Goal: Information Seeking & Learning: Learn about a topic

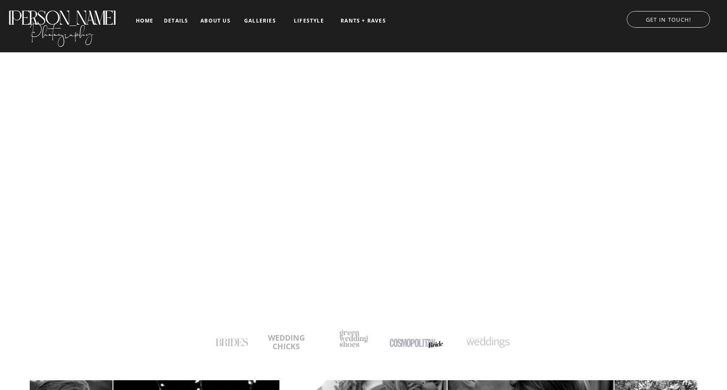
click at [182, 19] on nav "details" at bounding box center [176, 20] width 24 height 5
click at [174, 22] on nav "details" at bounding box center [176, 20] width 24 height 5
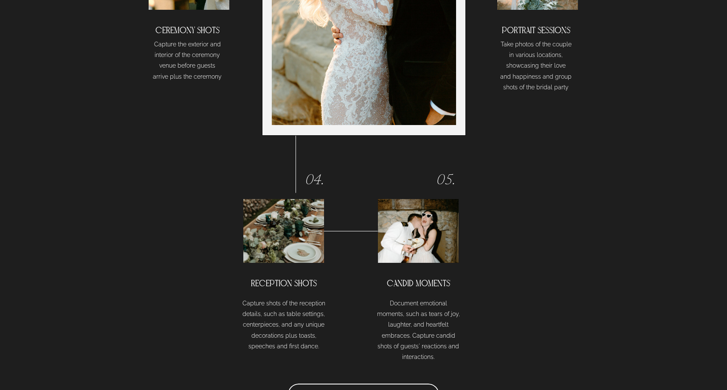
scroll to position [2204, 0]
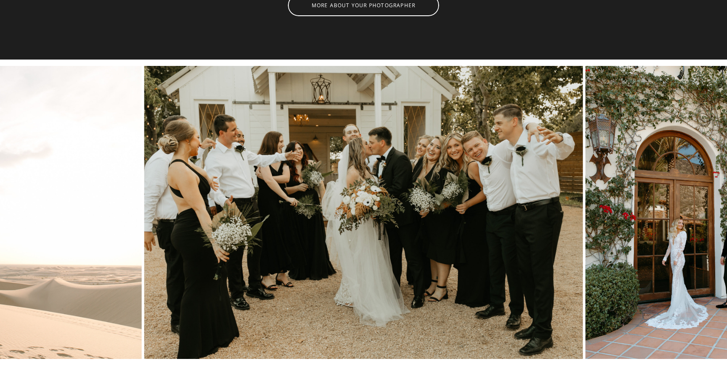
scroll to position [2608, 0]
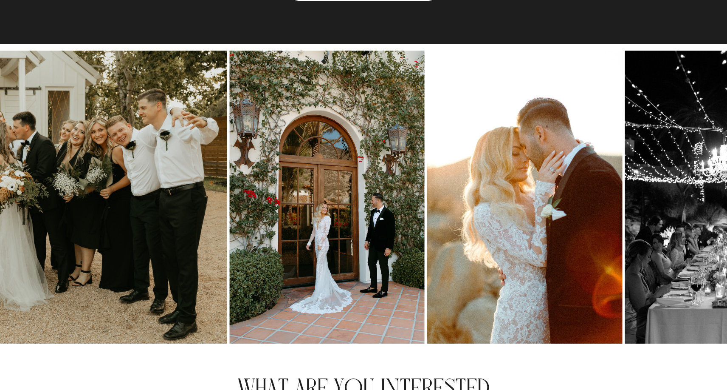
click at [100, 268] on img at bounding box center [7, 197] width 439 height 293
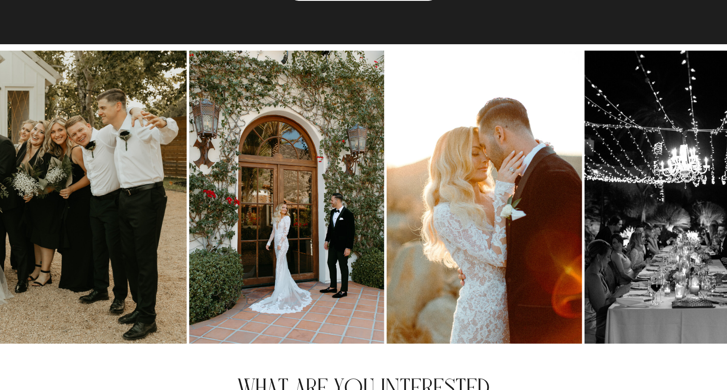
click at [190, 303] on img at bounding box center [287, 197] width 195 height 293
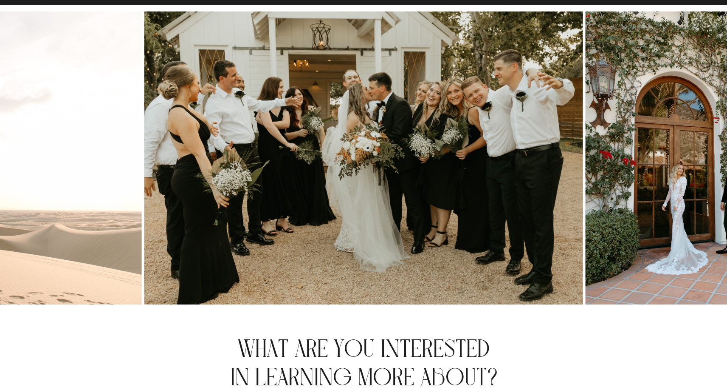
scroll to position [2555, 0]
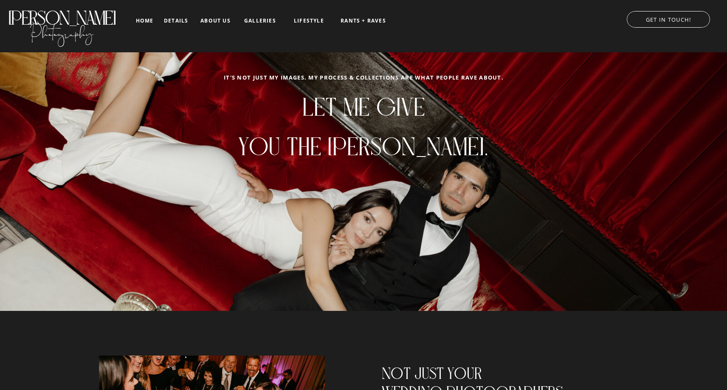
scroll to position [2555, 0]
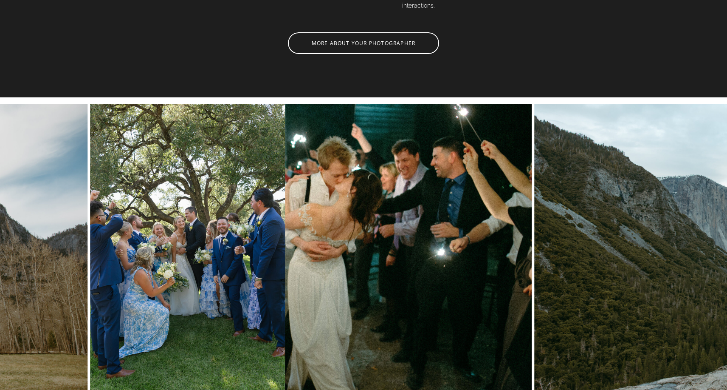
click at [258, 220] on img at bounding box center [312, 250] width 439 height 293
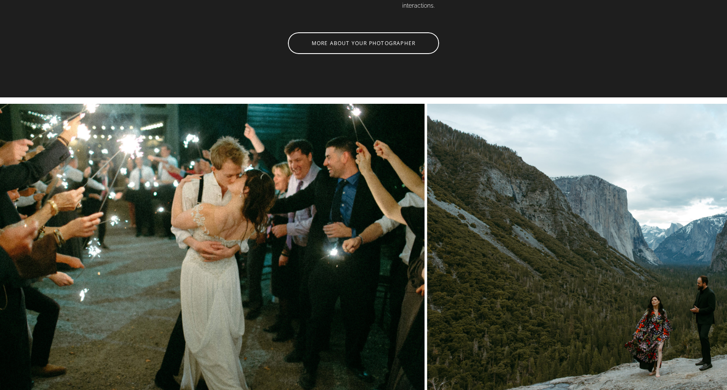
click at [717, 205] on img at bounding box center [646, 250] width 439 height 293
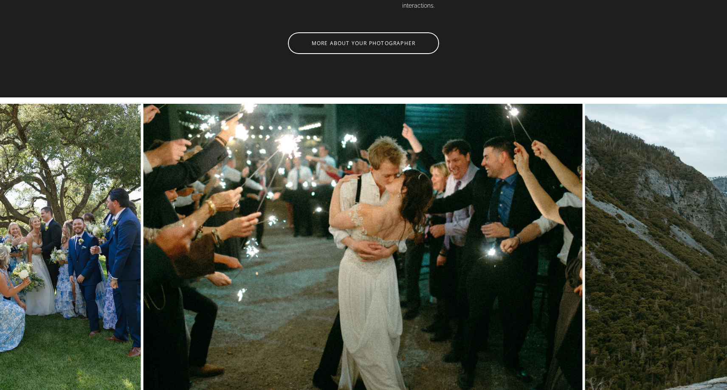
click at [583, 218] on img at bounding box center [363, 250] width 439 height 293
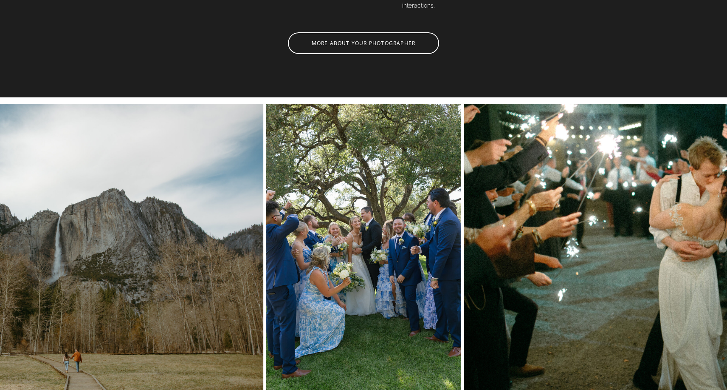
click at [464, 256] on img at bounding box center [683, 250] width 439 height 293
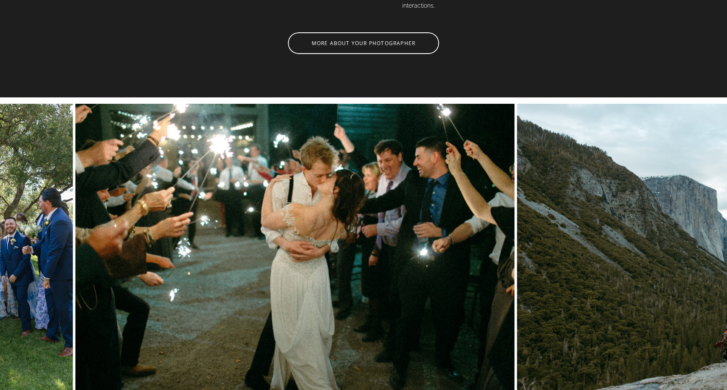
click at [76, 299] on img at bounding box center [295, 250] width 439 height 293
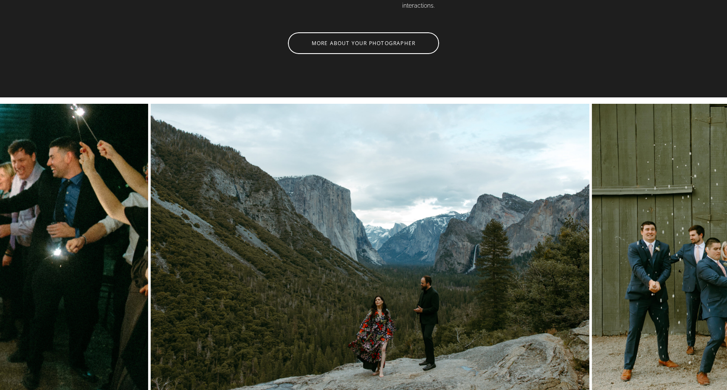
click at [413, 268] on img at bounding box center [369, 250] width 439 height 293
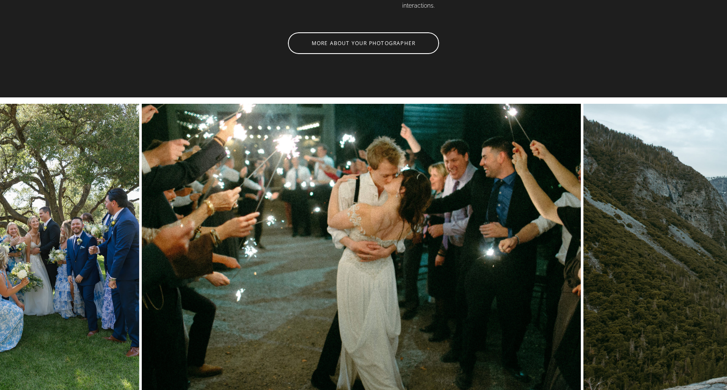
click at [581, 251] on img at bounding box center [361, 250] width 439 height 293
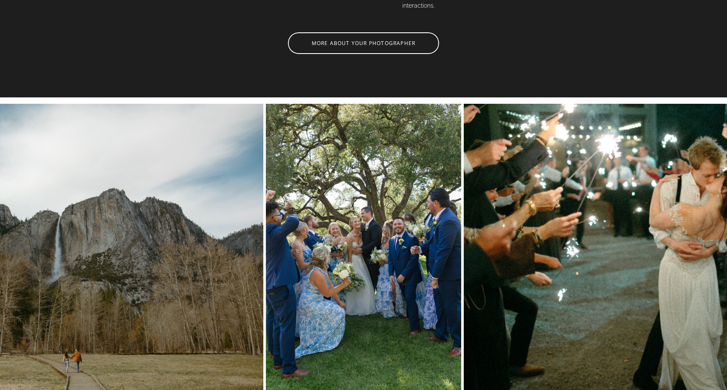
click at [446, 184] on img at bounding box center [363, 250] width 195 height 293
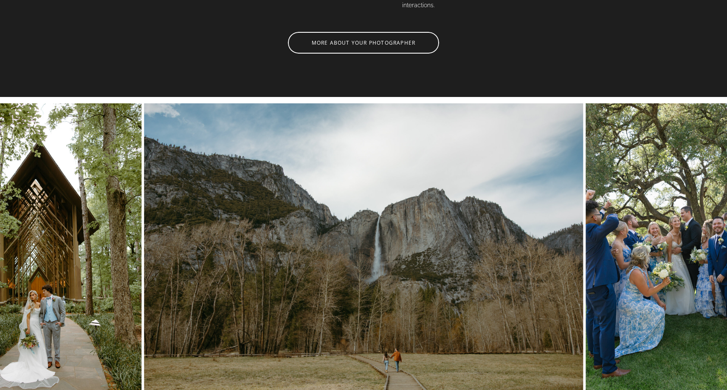
click at [390, 216] on img at bounding box center [363, 249] width 439 height 293
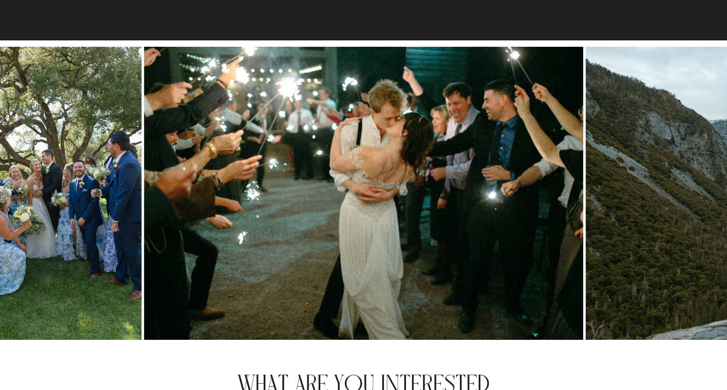
scroll to position [2613, 0]
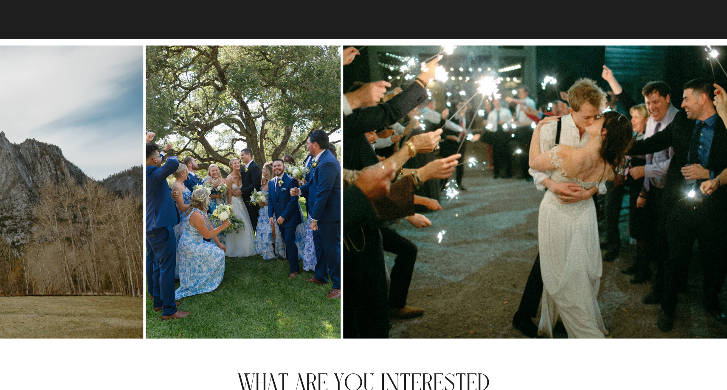
click at [454, 196] on img at bounding box center [562, 191] width 439 height 293
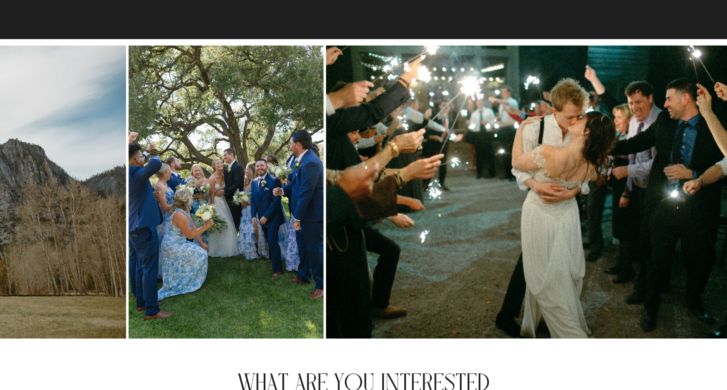
click at [234, 227] on img at bounding box center [226, 191] width 195 height 293
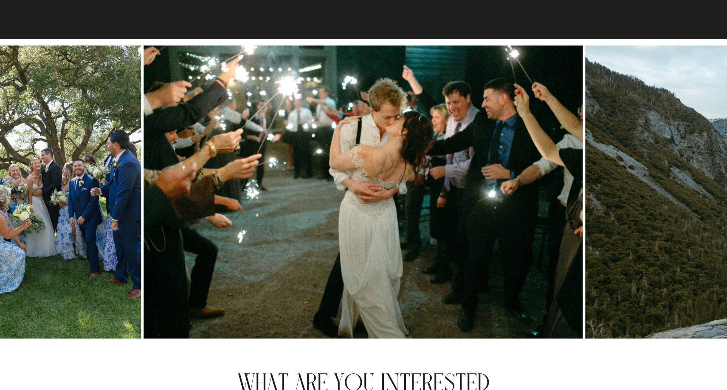
click at [144, 265] on img at bounding box center [363, 191] width 439 height 293
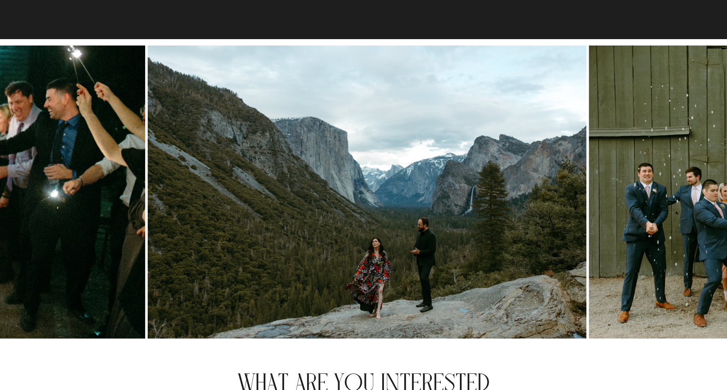
click at [147, 308] on img at bounding box center [366, 191] width 439 height 293
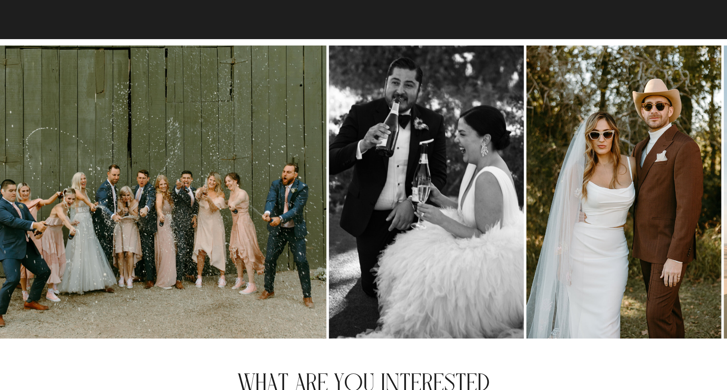
click at [36, 306] on img at bounding box center [106, 191] width 439 height 293
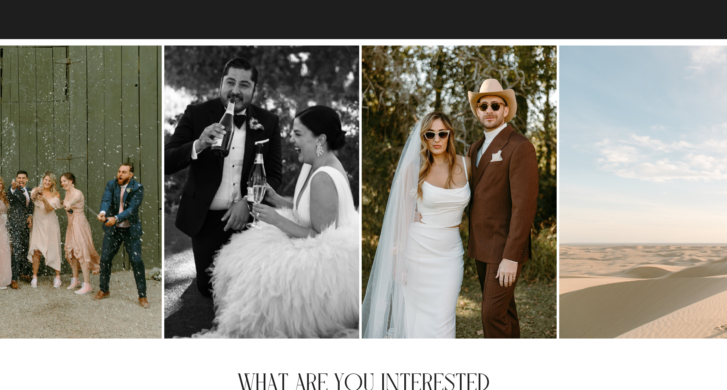
click at [164, 280] on img at bounding box center [261, 191] width 195 height 293
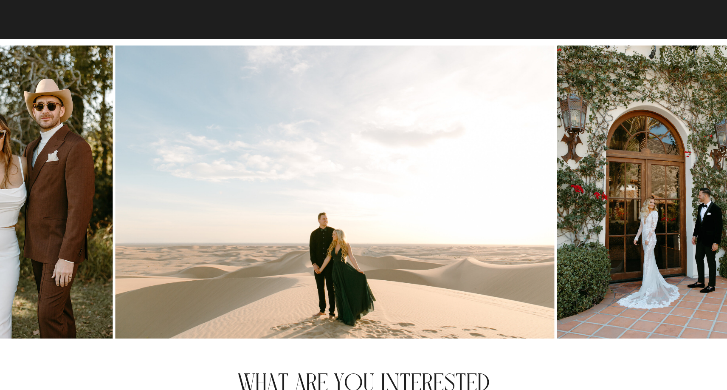
click at [96, 294] on img at bounding box center [15, 191] width 195 height 293
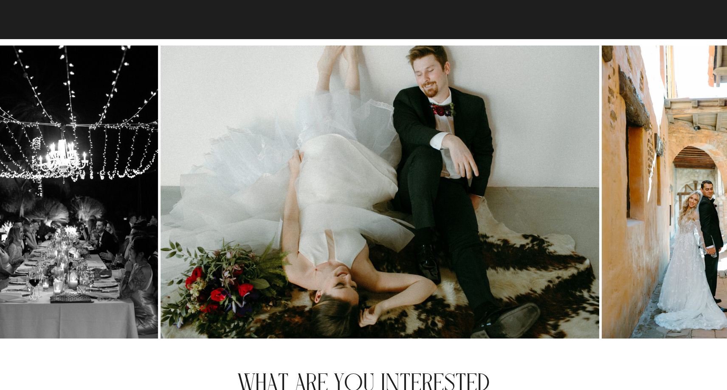
click at [98, 298] on img at bounding box center [60, 191] width 195 height 293
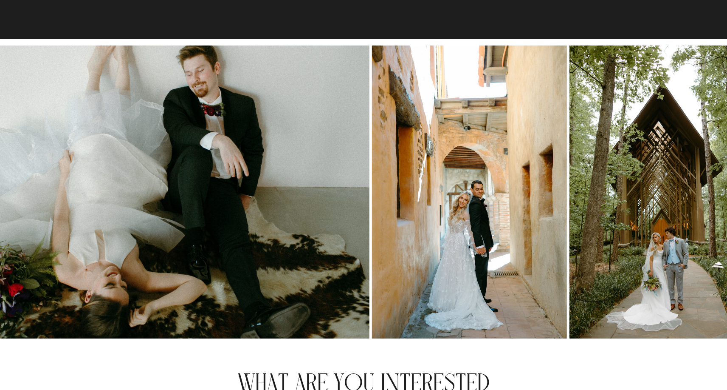
click at [51, 303] on img at bounding box center [149, 191] width 439 height 293
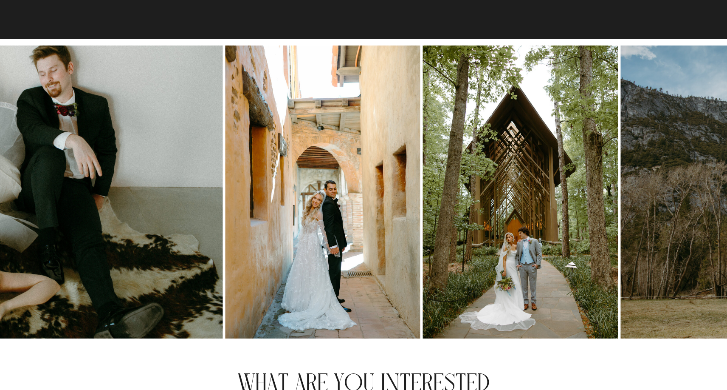
click at [226, 276] on img at bounding box center [323, 191] width 195 height 293
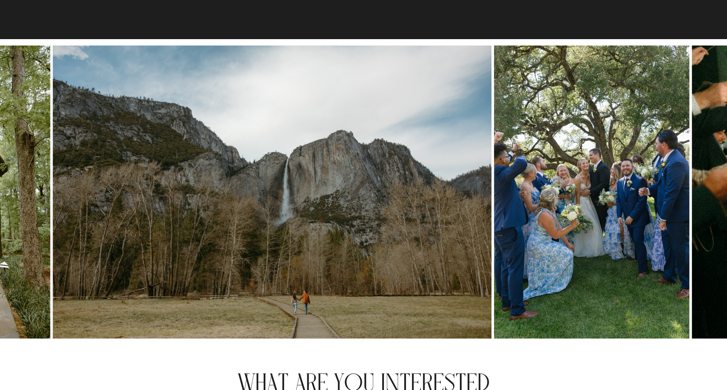
click at [53, 335] on img at bounding box center [272, 191] width 439 height 293
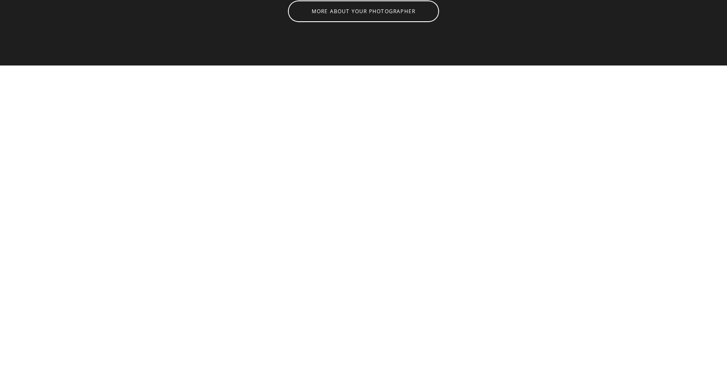
scroll to position [2595, 0]
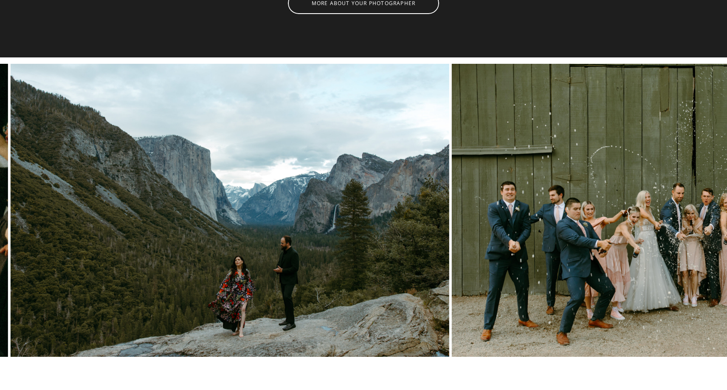
click at [76, 260] on img at bounding box center [229, 210] width 439 height 293
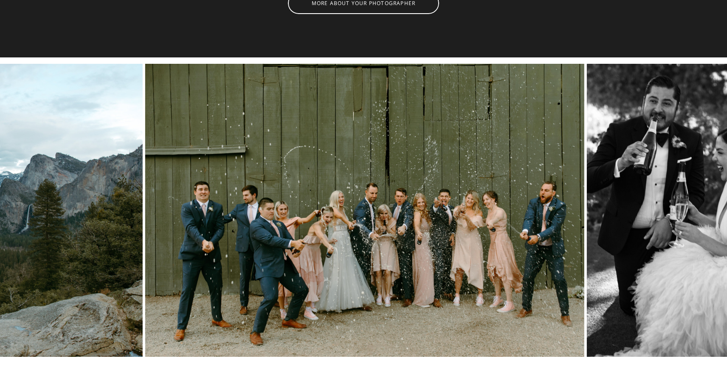
click at [145, 327] on img at bounding box center [364, 210] width 439 height 293
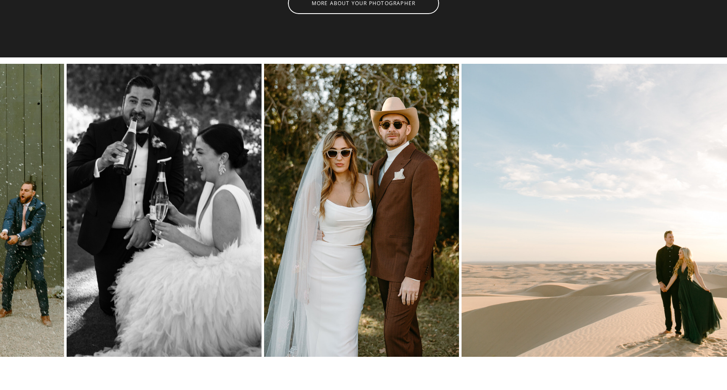
click at [264, 299] on img at bounding box center [361, 210] width 195 height 293
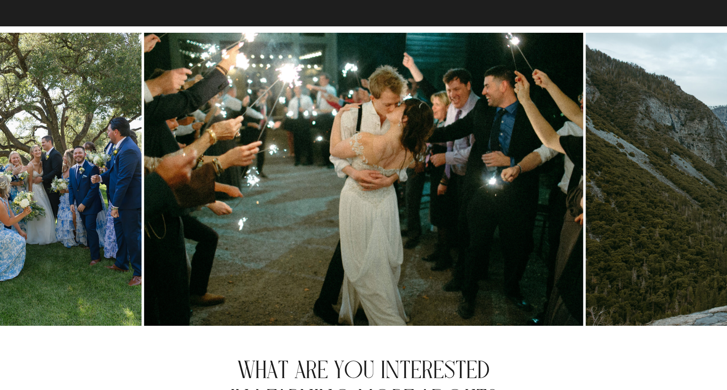
scroll to position [2631, 0]
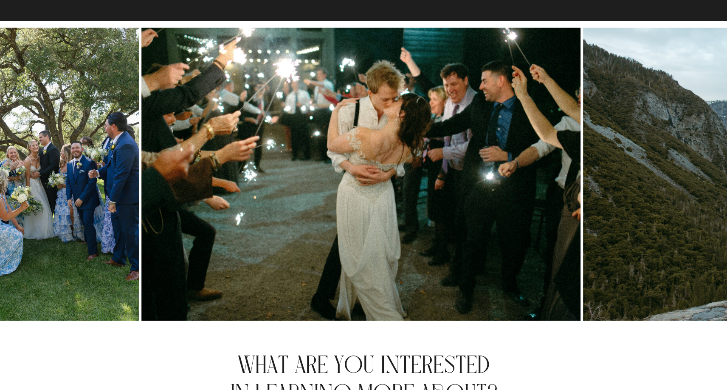
click at [141, 223] on img at bounding box center [360, 174] width 439 height 293
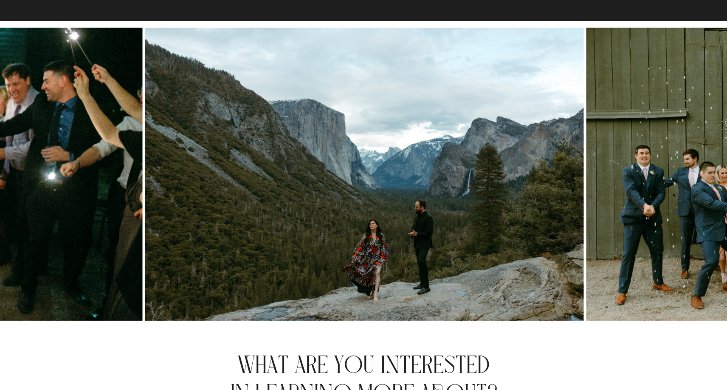
click at [145, 263] on img at bounding box center [364, 174] width 439 height 293
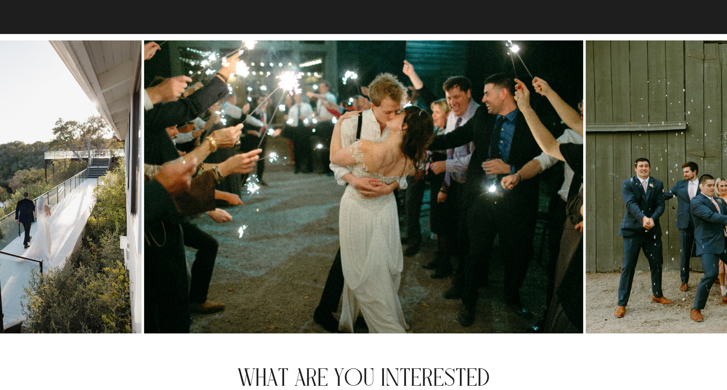
scroll to position [2613, 0]
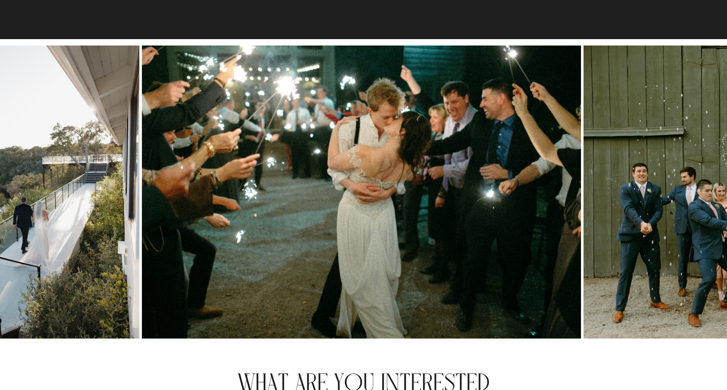
click at [149, 225] on img at bounding box center [361, 191] width 439 height 293
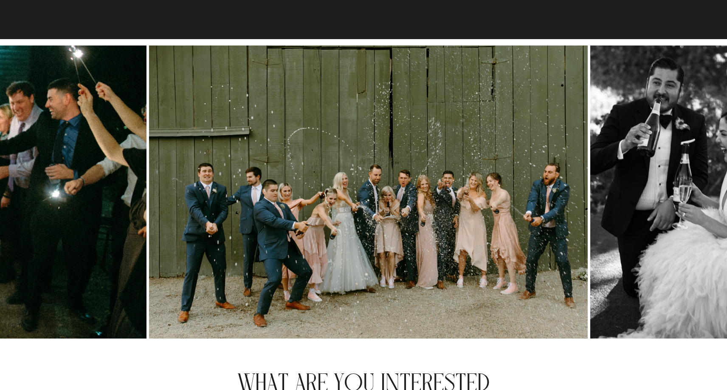
click at [149, 293] on img at bounding box center [368, 191] width 439 height 293
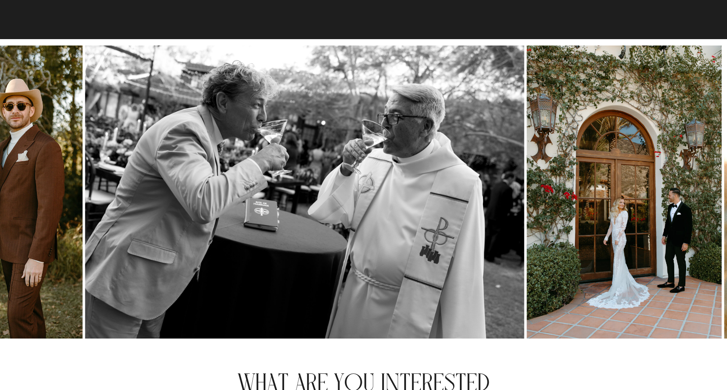
click at [85, 220] on img at bounding box center [304, 191] width 439 height 293
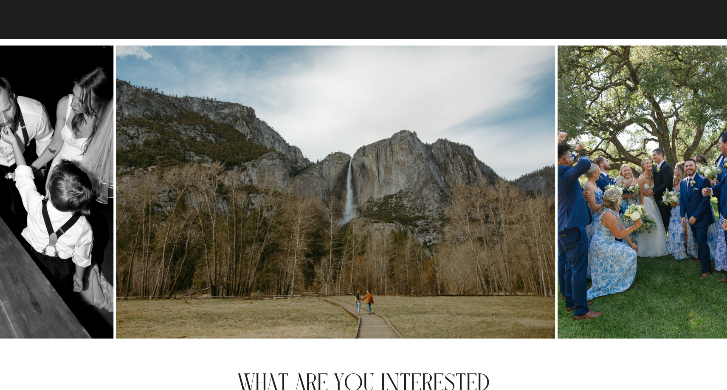
click at [142, 287] on img at bounding box center [335, 191] width 439 height 293
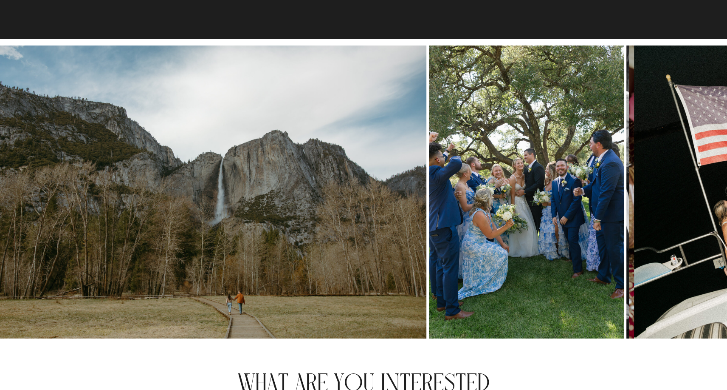
click at [96, 274] on img at bounding box center [207, 191] width 439 height 293
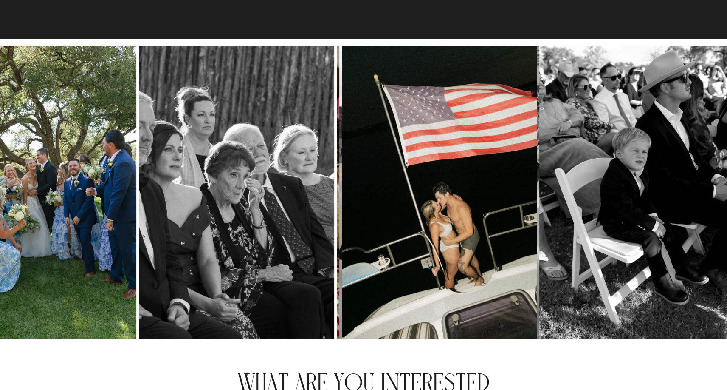
click at [71, 269] on img at bounding box center [38, 191] width 195 height 293
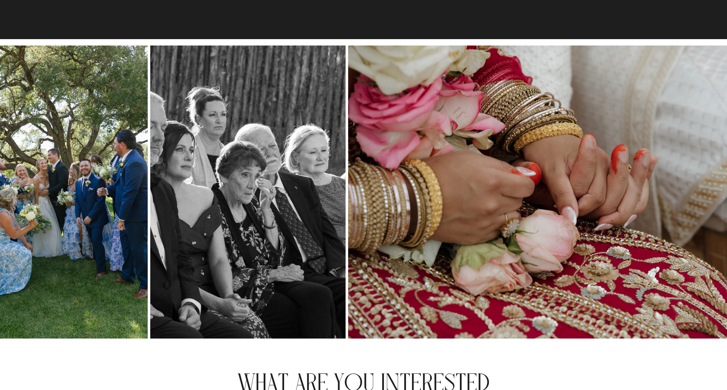
click at [434, 223] on img at bounding box center [567, 191] width 439 height 293
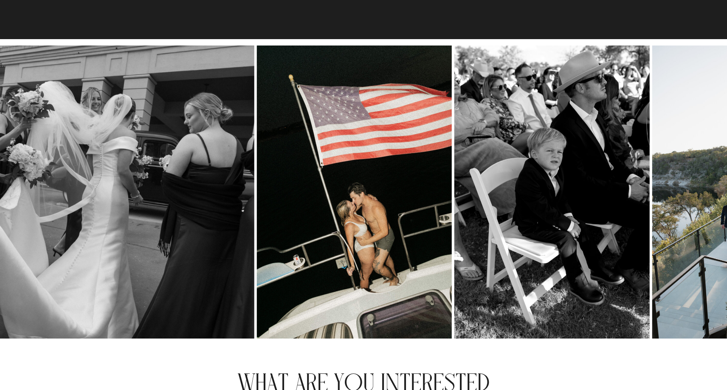
click at [328, 241] on img at bounding box center [354, 191] width 195 height 293
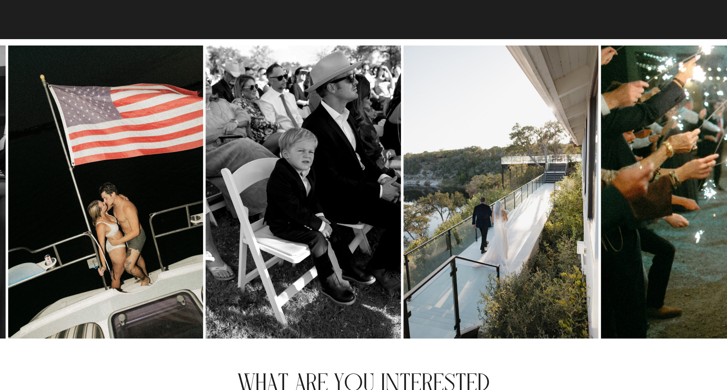
click at [190, 276] on div at bounding box center [363, 191] width 727 height 293
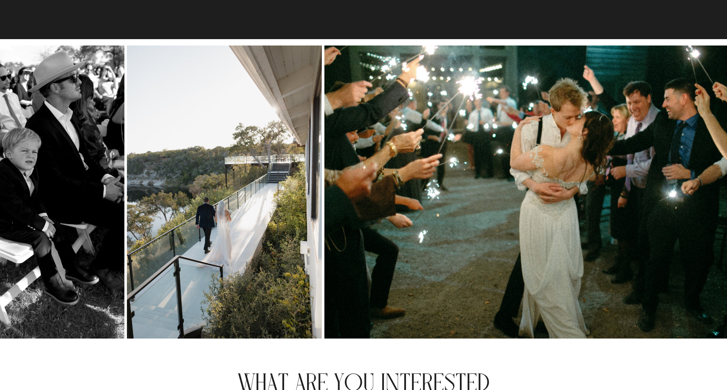
click at [150, 294] on img at bounding box center [224, 191] width 195 height 293
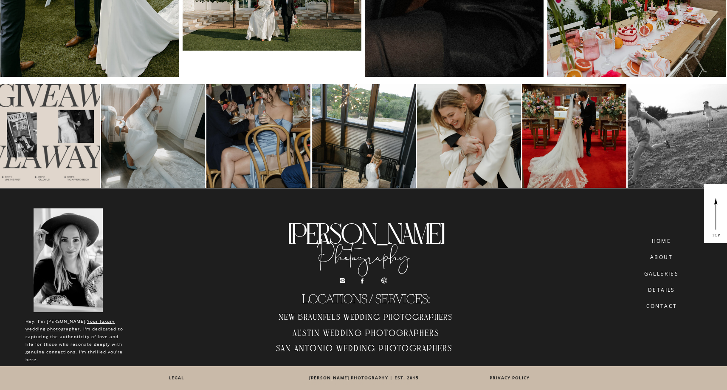
scroll to position [4248, 0]
click at [360, 335] on h2 "Austin Wedding Photographers" at bounding box center [366, 335] width 192 height 14
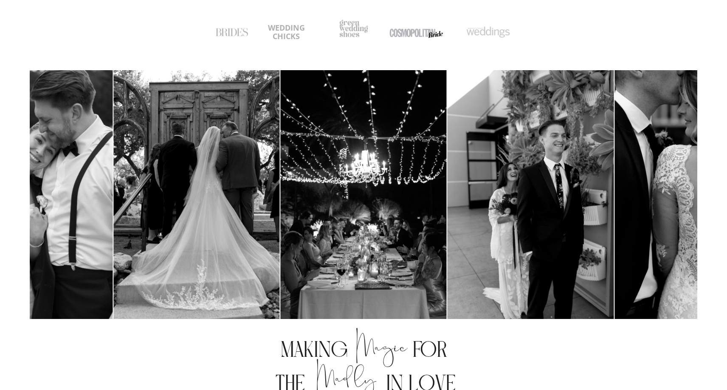
scroll to position [311, 0]
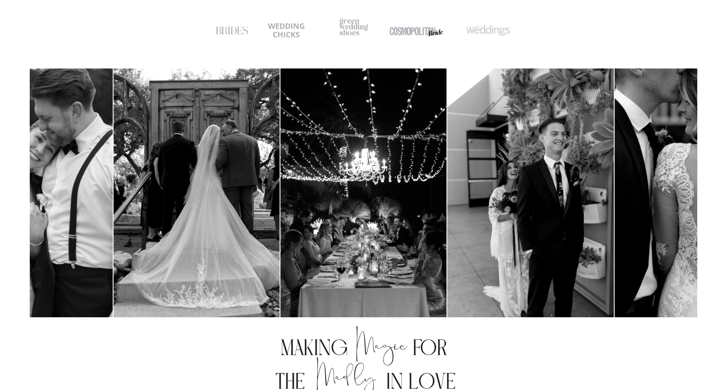
click at [448, 290] on img at bounding box center [531, 192] width 166 height 249
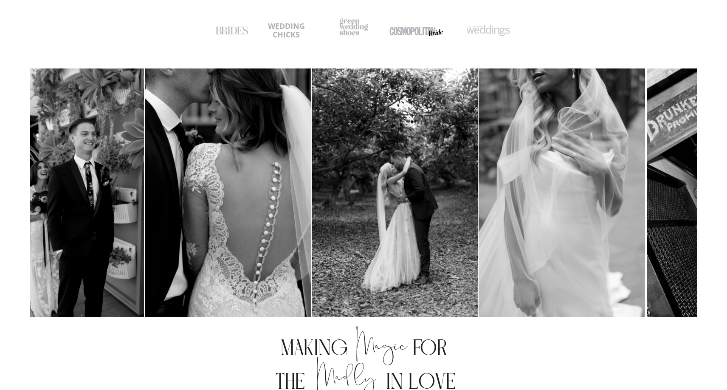
click at [179, 310] on img at bounding box center [228, 192] width 166 height 249
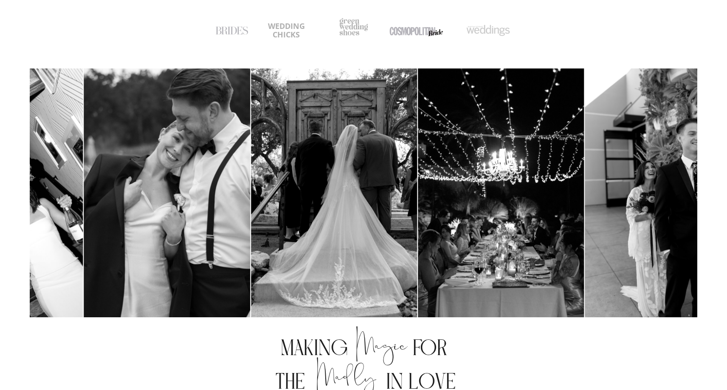
click at [161, 286] on img at bounding box center [167, 192] width 166 height 249
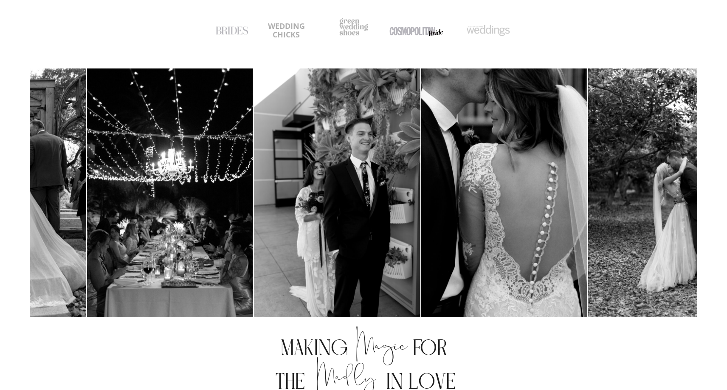
click at [99, 255] on img at bounding box center [170, 192] width 166 height 249
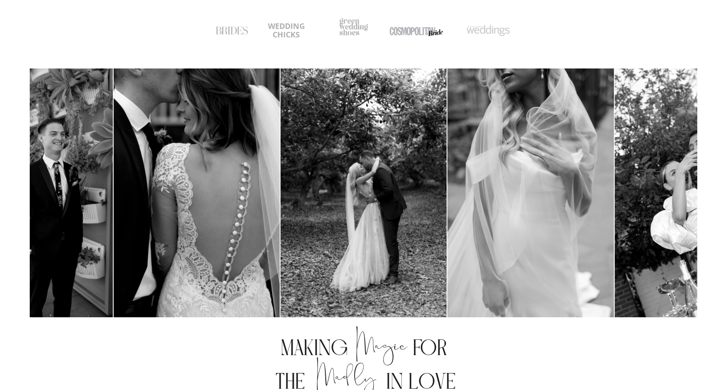
click at [281, 251] on img at bounding box center [364, 192] width 166 height 249
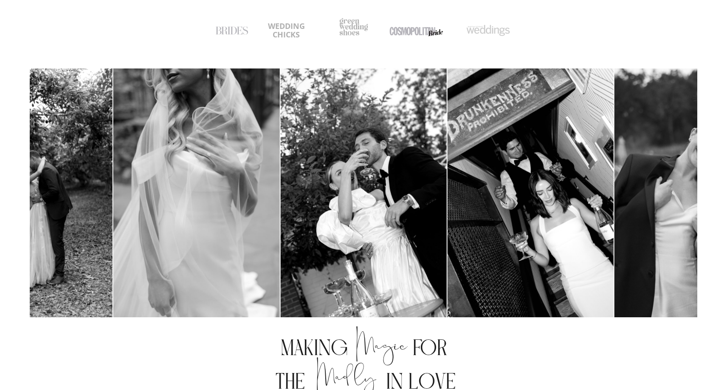
click at [448, 252] on img at bounding box center [531, 192] width 166 height 249
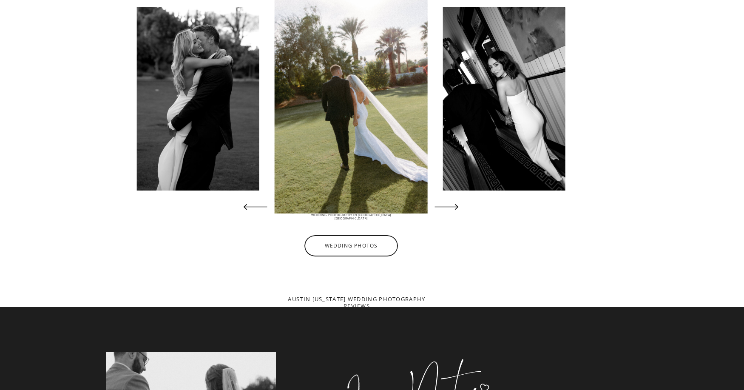
scroll to position [1587, 0]
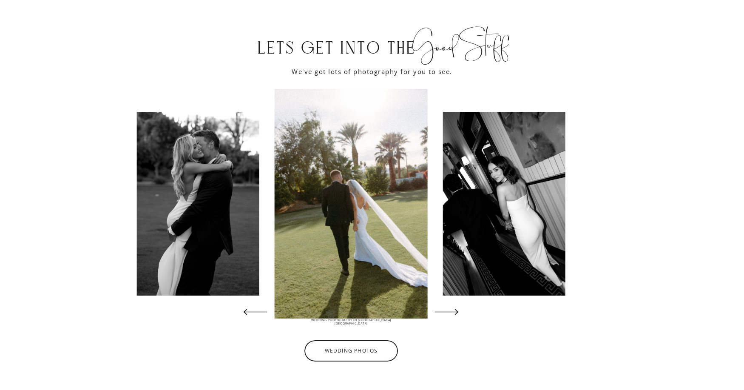
click at [453, 316] on icon at bounding box center [446, 311] width 31 height 31
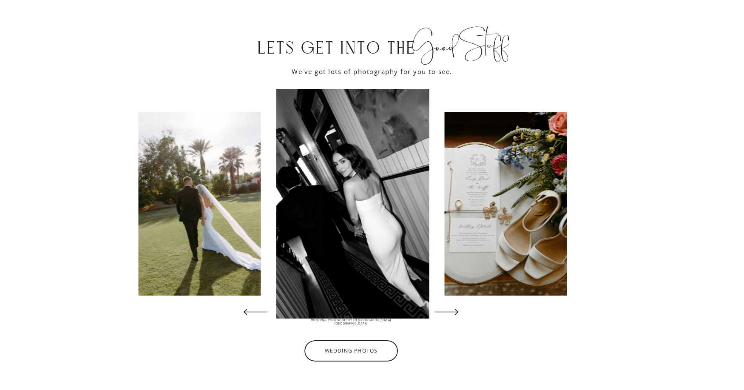
click at [453, 316] on icon at bounding box center [446, 311] width 31 height 31
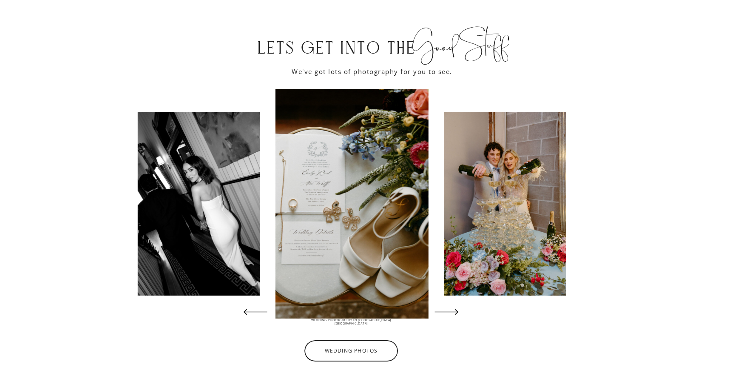
click at [453, 316] on icon at bounding box center [446, 311] width 31 height 31
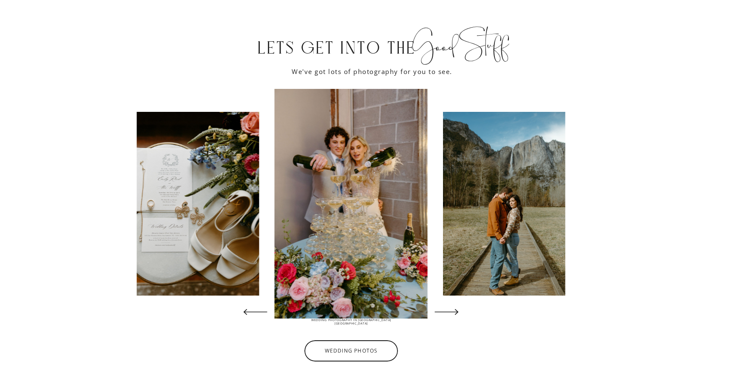
click at [453, 316] on icon at bounding box center [446, 311] width 31 height 31
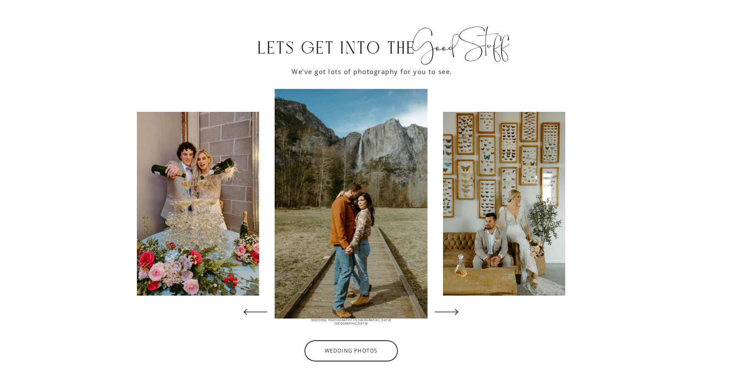
click at [453, 316] on icon at bounding box center [446, 311] width 31 height 31
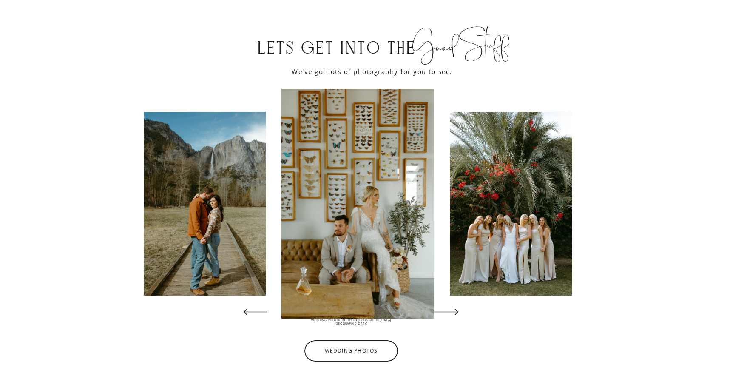
click at [453, 316] on icon at bounding box center [446, 311] width 31 height 31
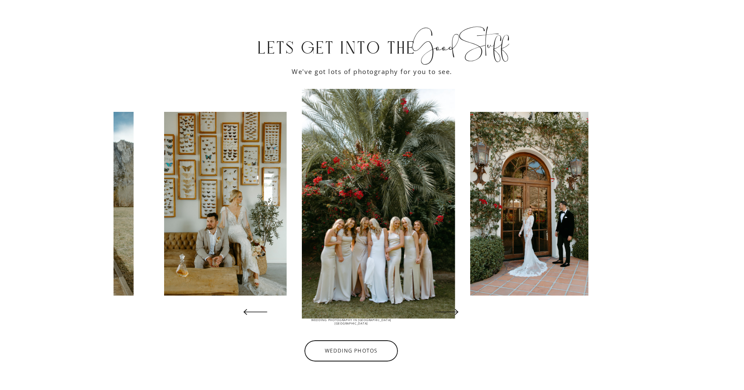
click at [453, 316] on icon at bounding box center [446, 311] width 31 height 31
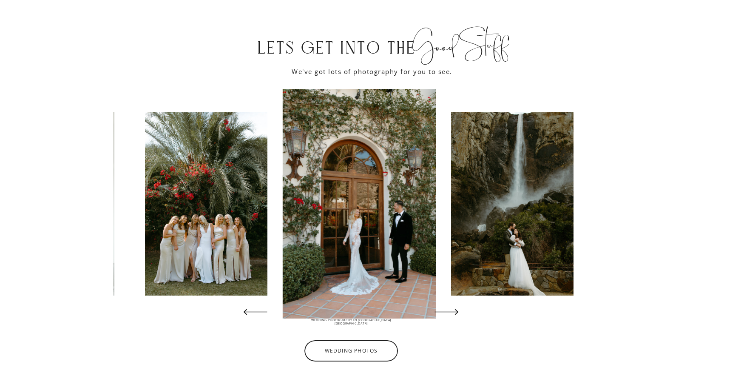
click at [453, 316] on icon at bounding box center [446, 311] width 31 height 31
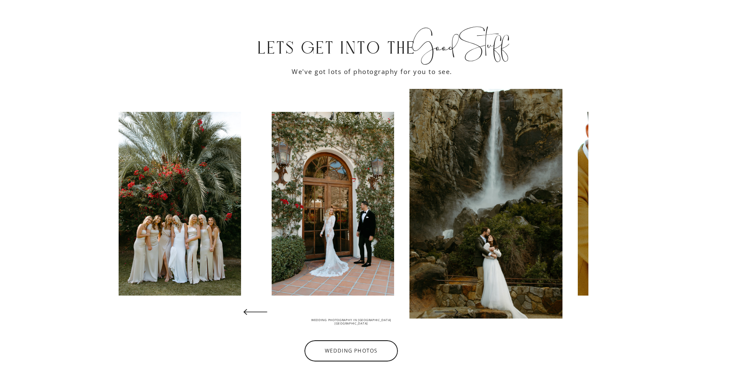
click at [453, 316] on icon at bounding box center [446, 311] width 31 height 31
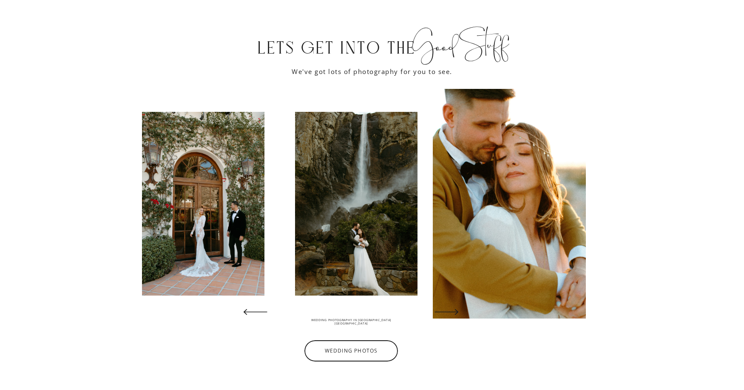
click at [453, 316] on icon at bounding box center [446, 311] width 31 height 31
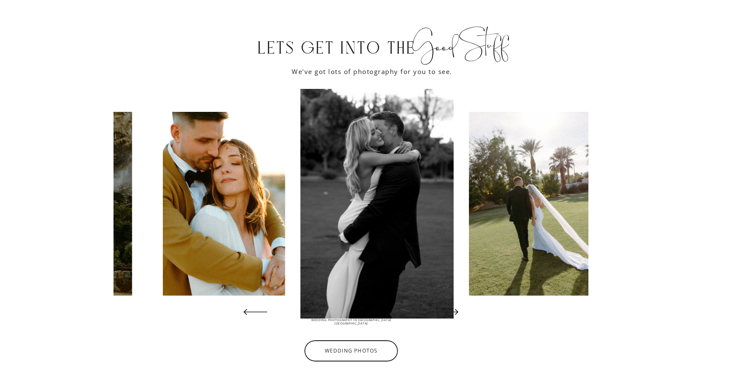
click at [453, 316] on icon at bounding box center [446, 311] width 31 height 31
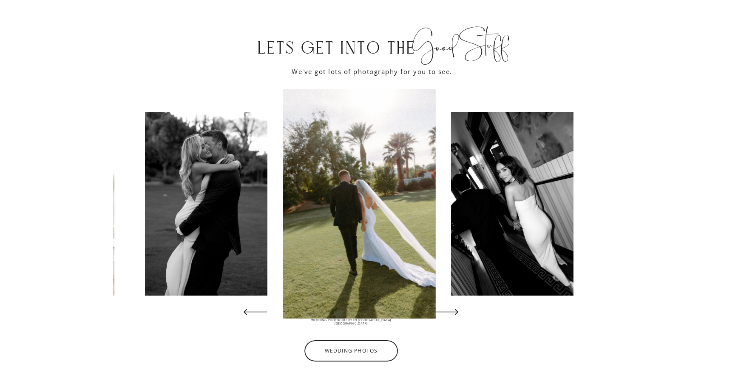
click at [453, 316] on icon at bounding box center [446, 311] width 31 height 31
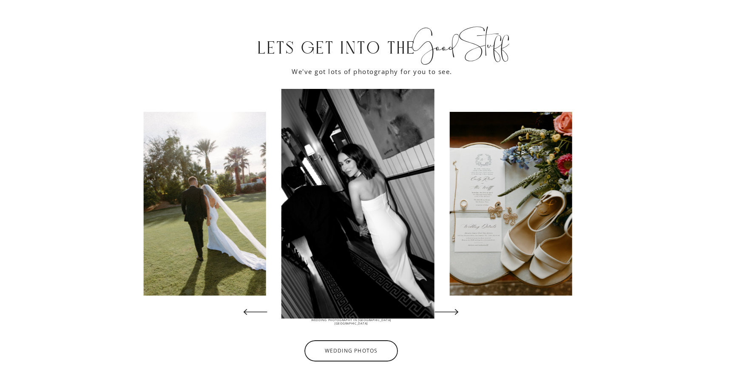
click at [453, 316] on icon at bounding box center [446, 311] width 31 height 31
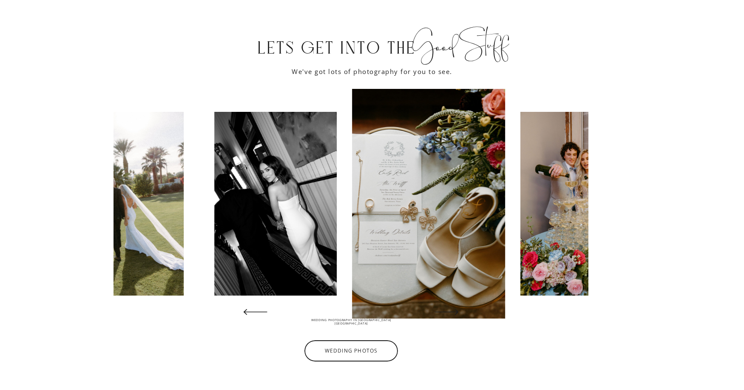
click at [453, 316] on icon at bounding box center [446, 311] width 31 height 31
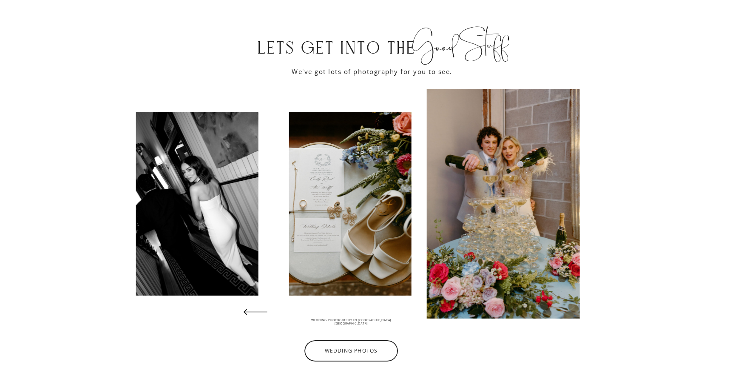
click at [453, 316] on icon at bounding box center [446, 311] width 31 height 31
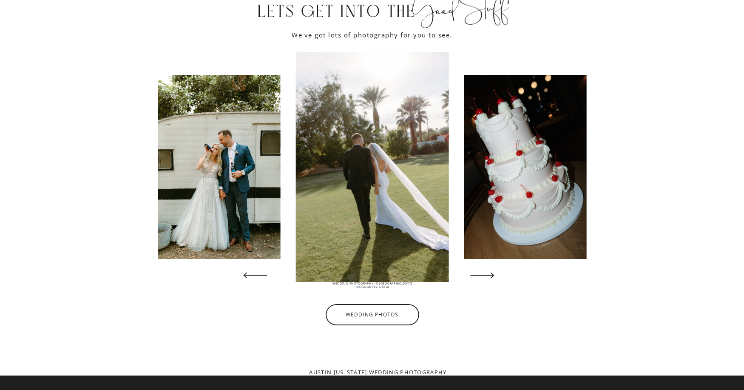
scroll to position [1624, 0]
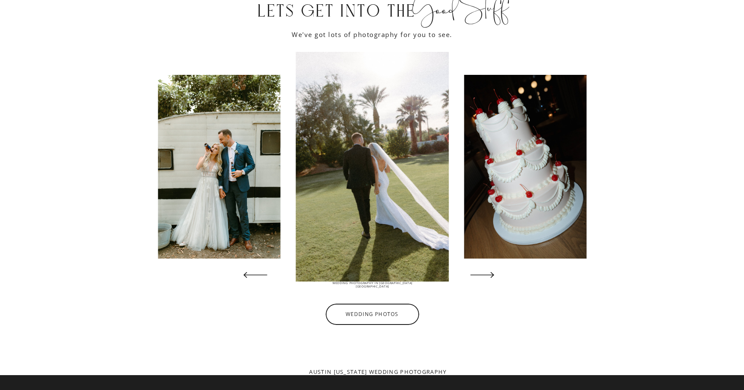
click at [484, 279] on icon at bounding box center [482, 274] width 31 height 31
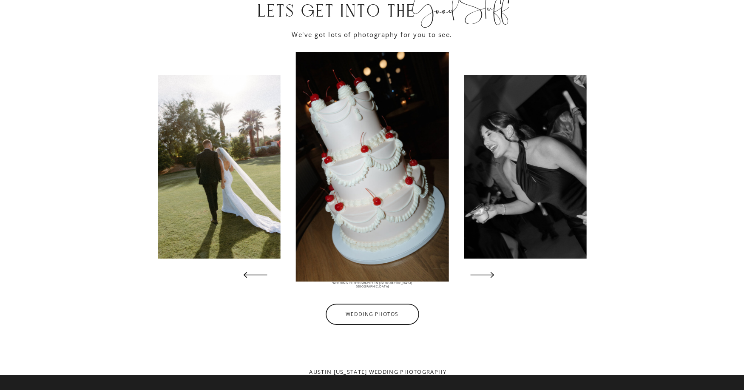
click at [484, 279] on icon at bounding box center [482, 274] width 31 height 31
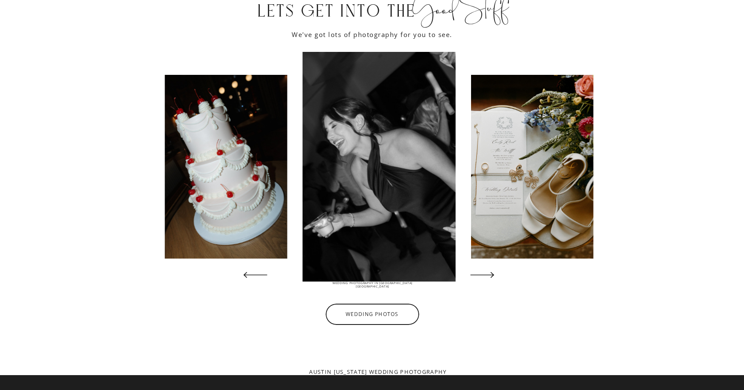
click at [484, 279] on icon at bounding box center [482, 274] width 31 height 31
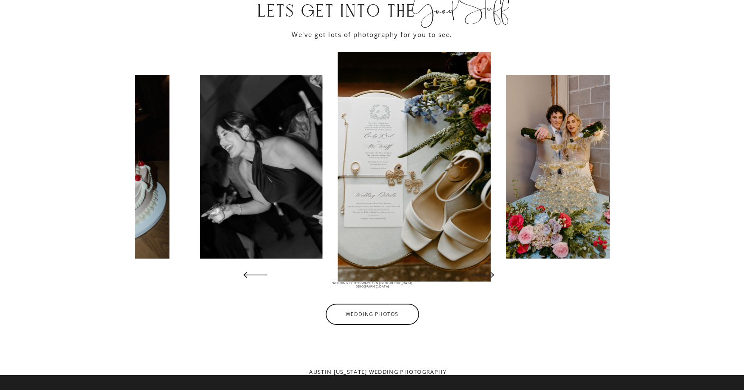
click at [484, 279] on icon at bounding box center [482, 274] width 31 height 31
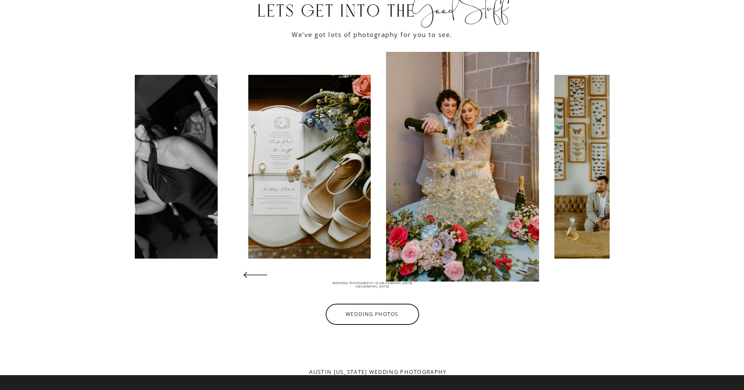
click at [484, 279] on icon at bounding box center [482, 274] width 31 height 31
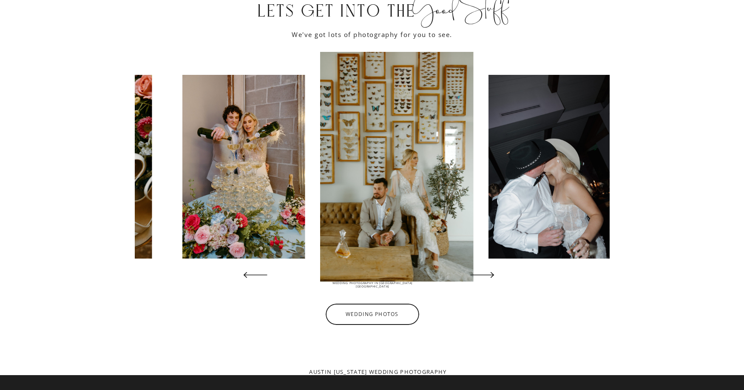
click at [484, 279] on icon at bounding box center [482, 274] width 31 height 31
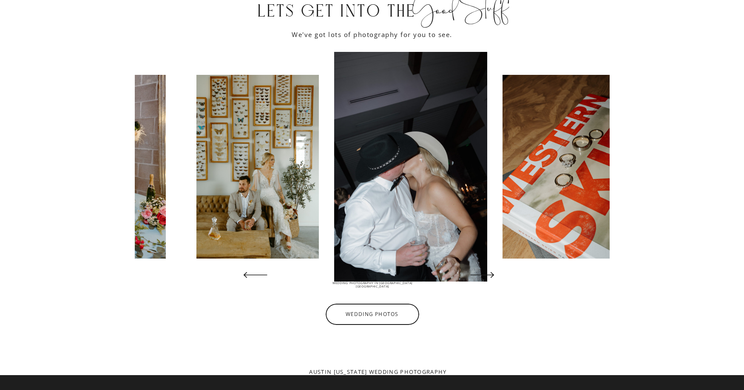
click at [484, 279] on icon at bounding box center [482, 274] width 31 height 31
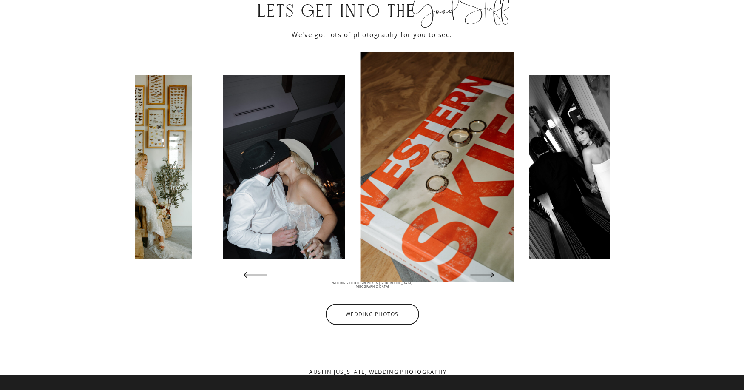
click at [484, 279] on icon at bounding box center [482, 274] width 31 height 31
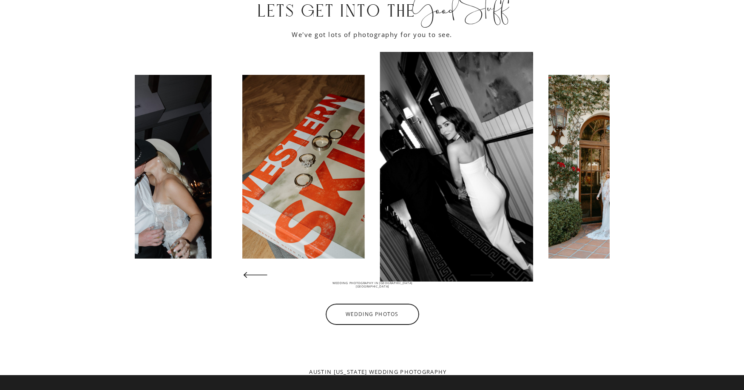
click at [484, 279] on icon at bounding box center [482, 274] width 31 height 31
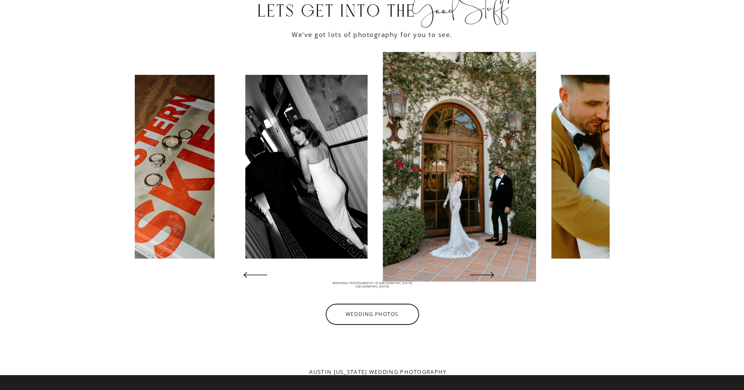
click at [484, 279] on icon at bounding box center [482, 274] width 31 height 31
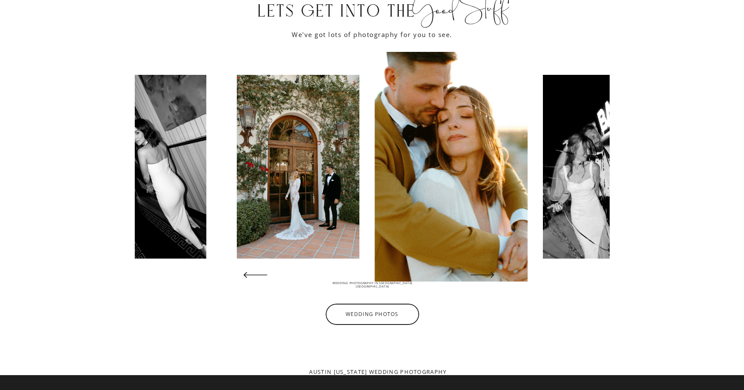
click at [484, 279] on icon at bounding box center [482, 274] width 31 height 31
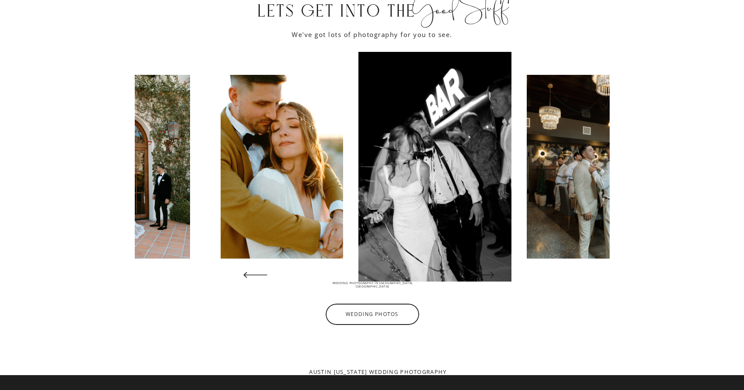
click at [484, 279] on icon at bounding box center [482, 274] width 31 height 31
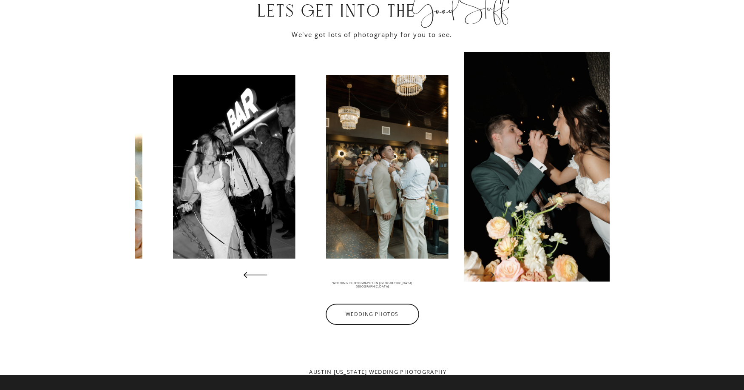
click at [484, 279] on icon at bounding box center [482, 274] width 31 height 31
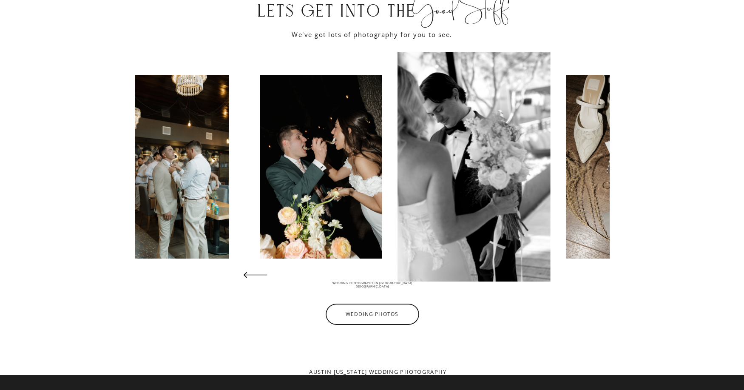
click at [484, 279] on icon at bounding box center [482, 274] width 31 height 31
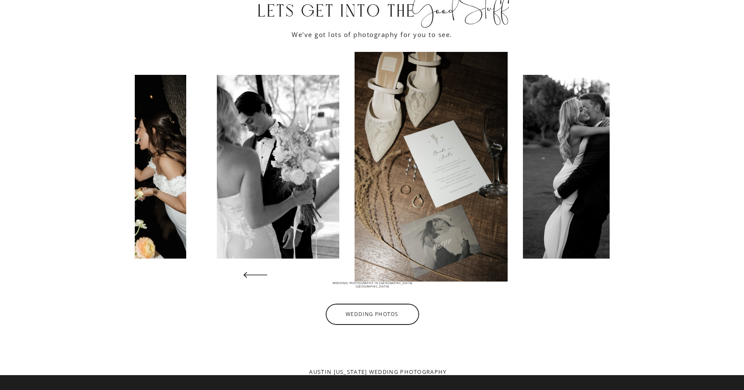
click at [484, 279] on icon at bounding box center [482, 274] width 31 height 31
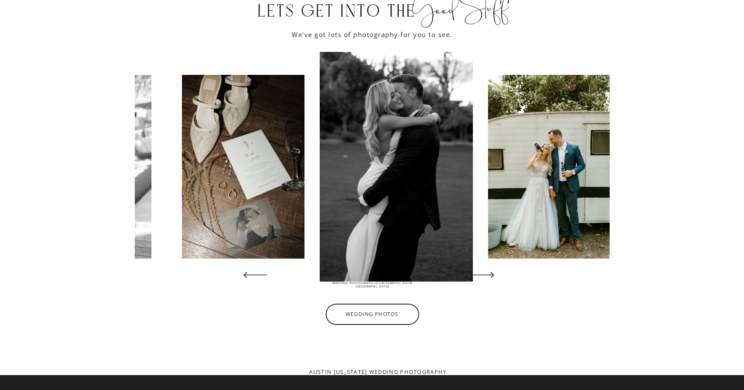
click at [484, 279] on icon at bounding box center [482, 274] width 31 height 31
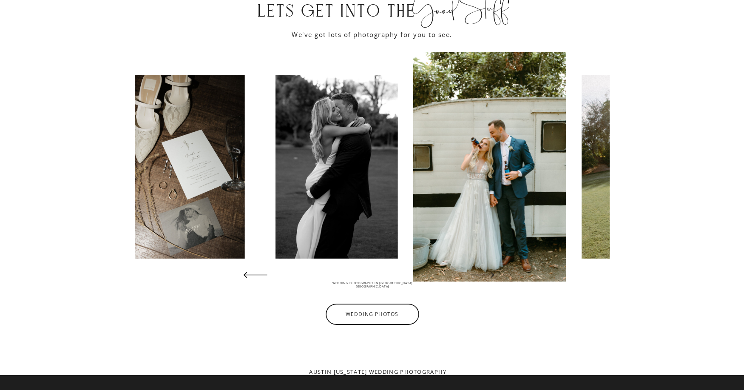
click at [484, 279] on icon at bounding box center [482, 274] width 31 height 31
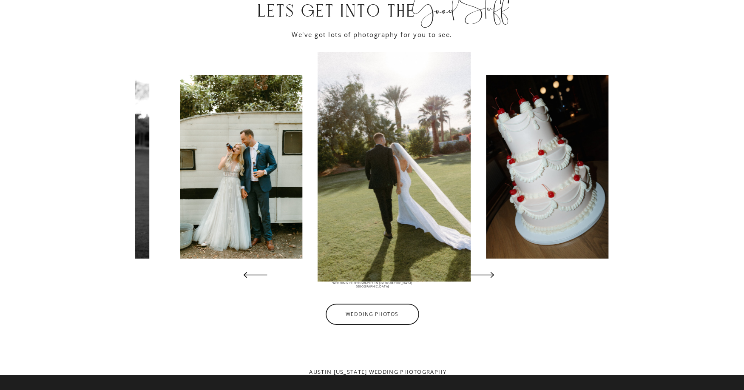
click at [484, 279] on icon at bounding box center [482, 274] width 31 height 31
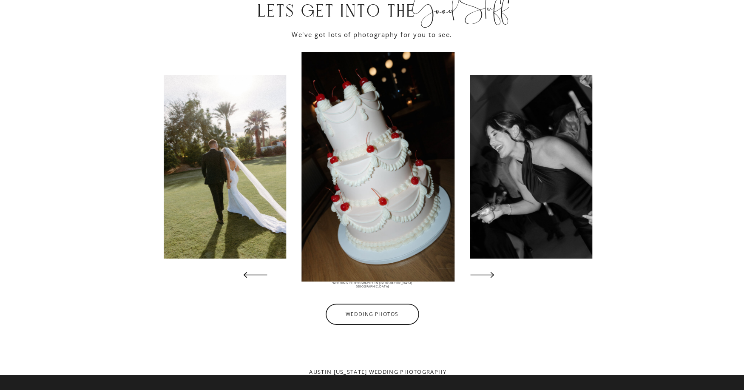
click at [484, 279] on icon at bounding box center [482, 274] width 31 height 31
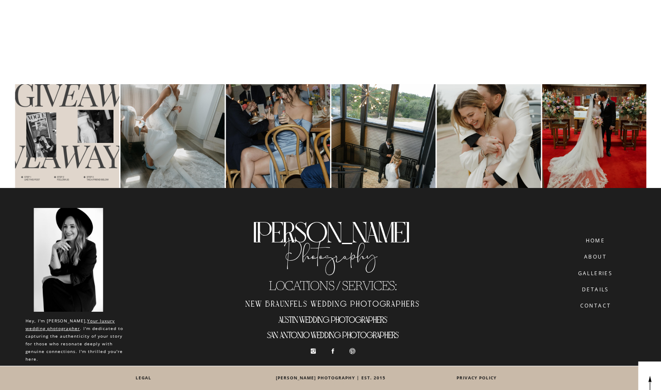
scroll to position [5264, 0]
click at [293, 336] on h2 "San Antonio wedding photographers" at bounding box center [333, 337] width 192 height 14
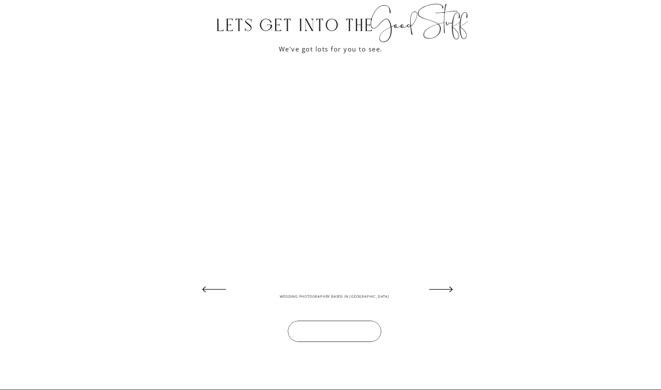
scroll to position [1587, 0]
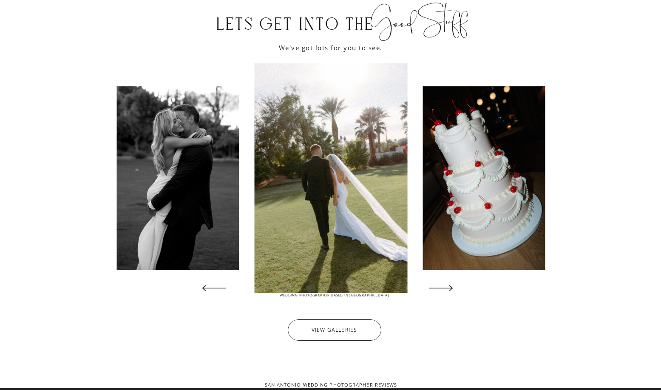
click at [436, 286] on icon at bounding box center [440, 287] width 31 height 31
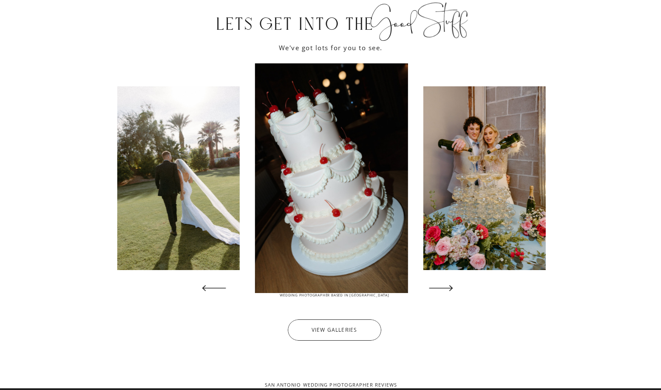
click at [436, 286] on icon at bounding box center [440, 287] width 31 height 31
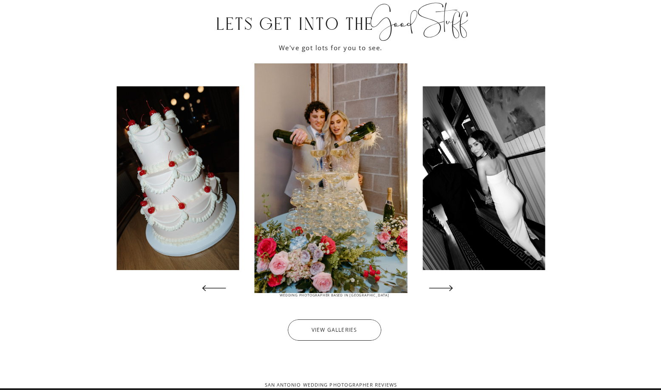
click at [436, 286] on icon at bounding box center [440, 287] width 31 height 31
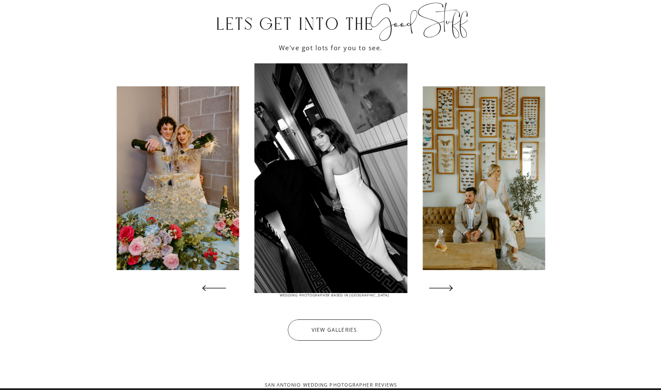
click at [436, 286] on icon at bounding box center [440, 287] width 31 height 31
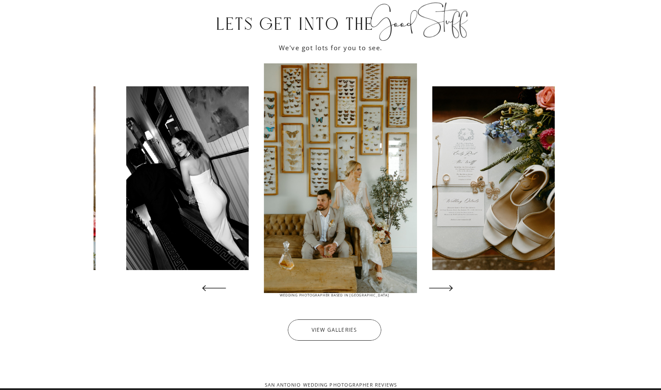
click at [436, 286] on icon at bounding box center [440, 287] width 31 height 31
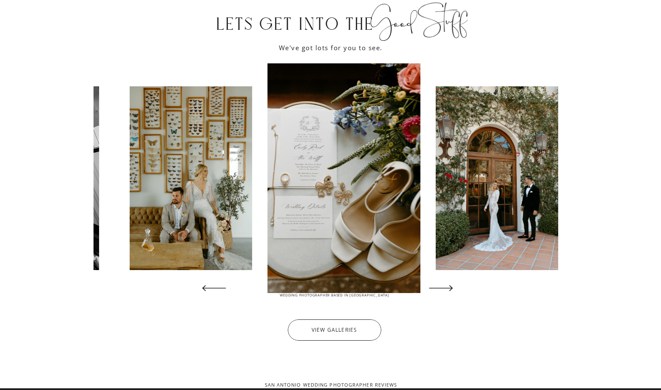
click at [436, 286] on icon at bounding box center [440, 287] width 31 height 31
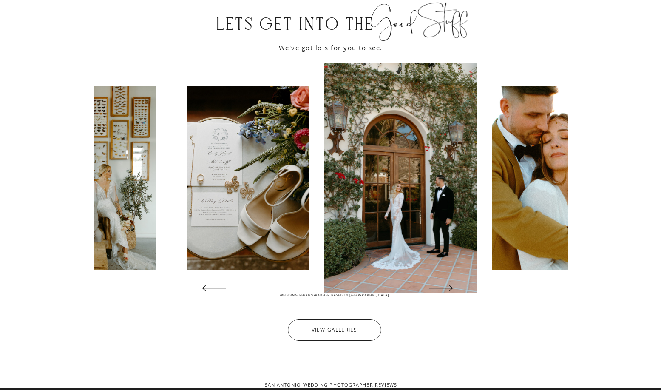
click at [436, 286] on icon at bounding box center [440, 287] width 31 height 31
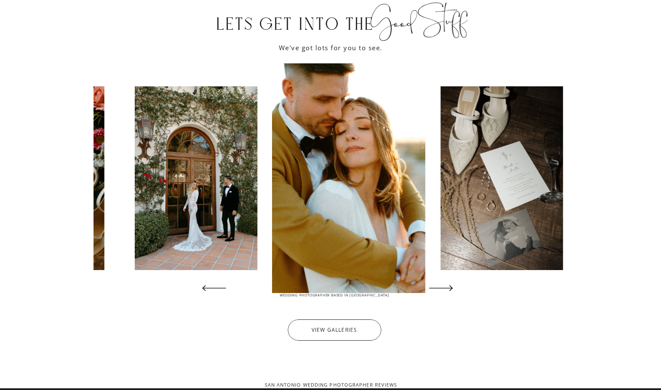
click at [436, 286] on icon at bounding box center [440, 287] width 31 height 31
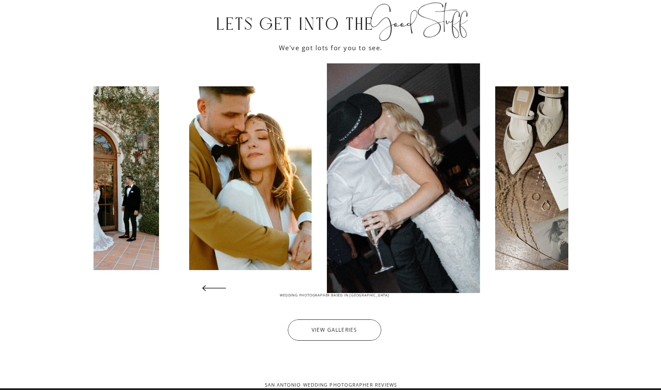
click at [436, 286] on icon at bounding box center [440, 287] width 31 height 31
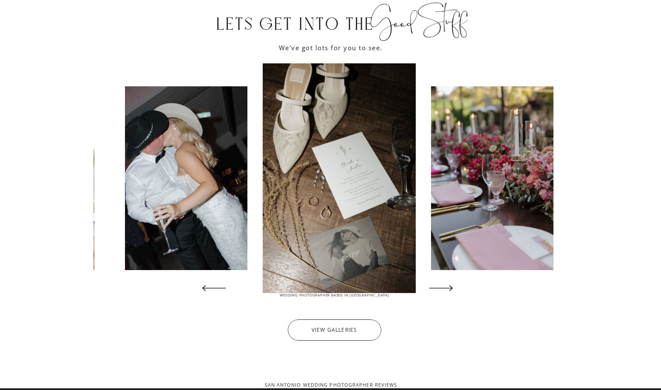
click at [436, 286] on icon at bounding box center [440, 287] width 31 height 31
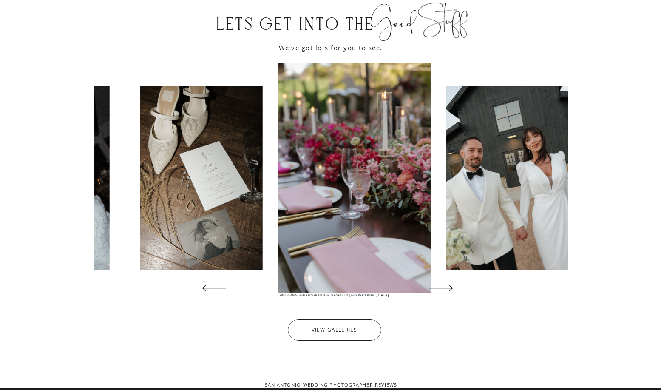
click at [436, 286] on icon at bounding box center [440, 287] width 31 height 31
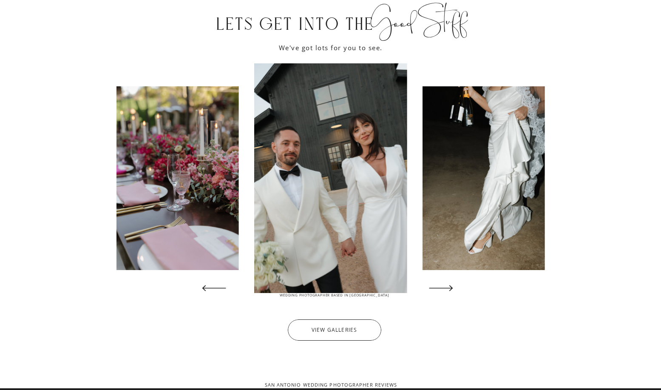
click at [436, 286] on icon at bounding box center [440, 287] width 31 height 31
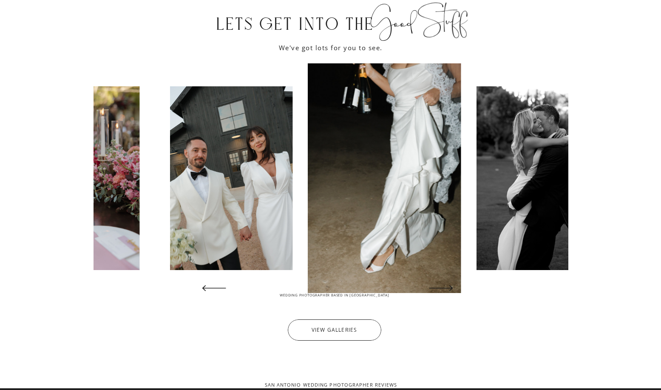
click at [436, 286] on icon at bounding box center [440, 287] width 31 height 31
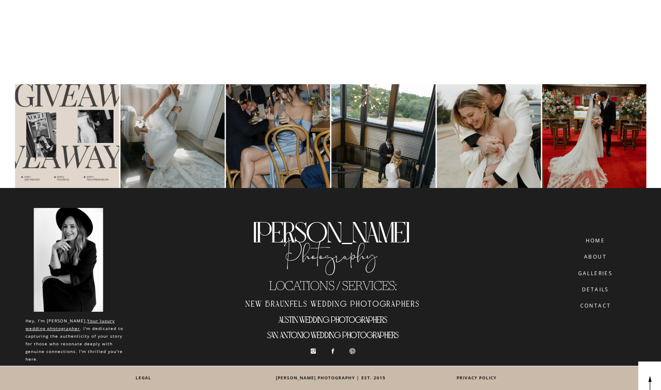
scroll to position [4437, 0]
click at [313, 319] on h2 "austin wedding photographers" at bounding box center [333, 321] width 192 height 14
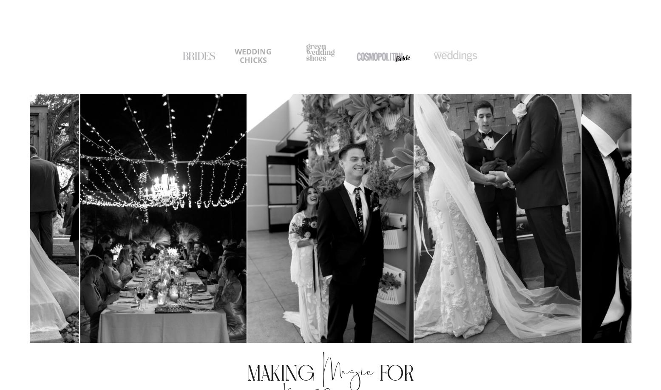
scroll to position [286, 0]
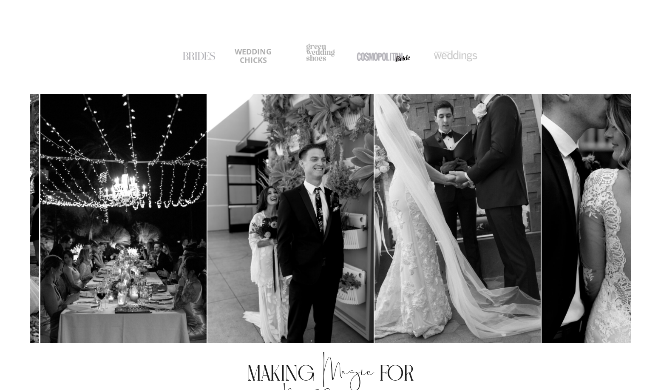
click at [374, 266] on img at bounding box center [457, 218] width 166 height 249
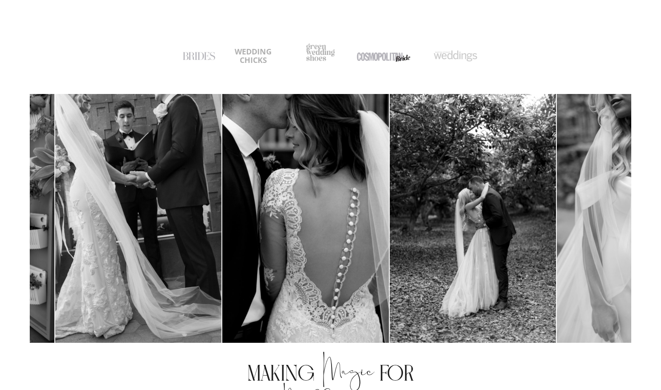
click at [164, 277] on img at bounding box center [138, 218] width 166 height 249
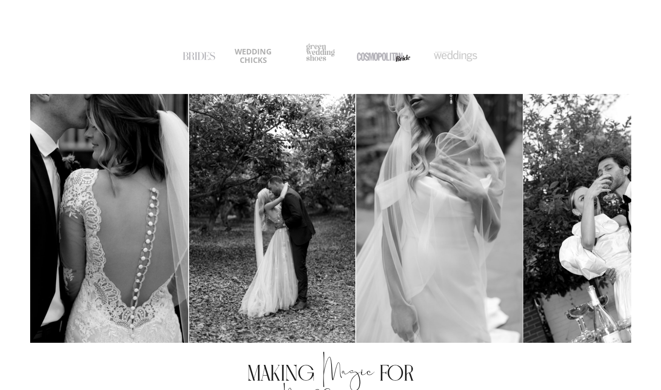
click at [96, 303] on img at bounding box center [105, 218] width 166 height 249
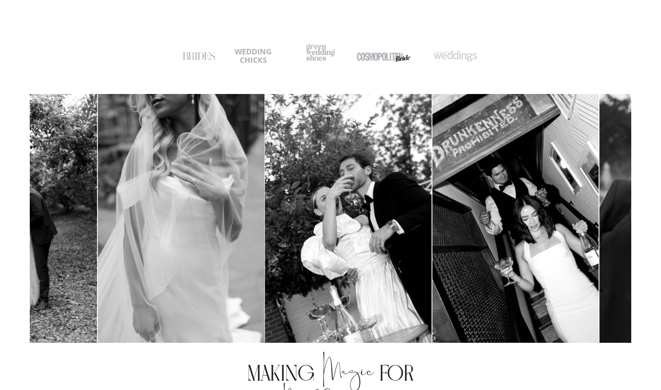
click at [181, 298] on img at bounding box center [181, 218] width 166 height 249
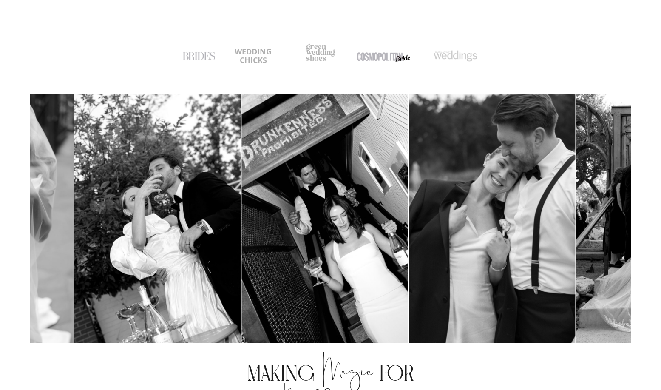
click at [261, 283] on img at bounding box center [324, 218] width 166 height 249
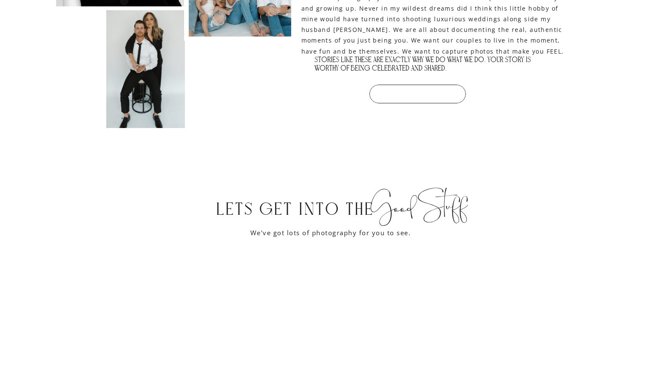
scroll to position [1605, 0]
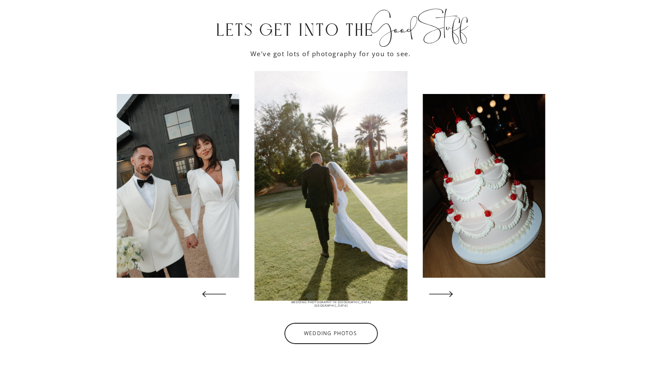
click at [448, 295] on icon at bounding box center [440, 293] width 31 height 31
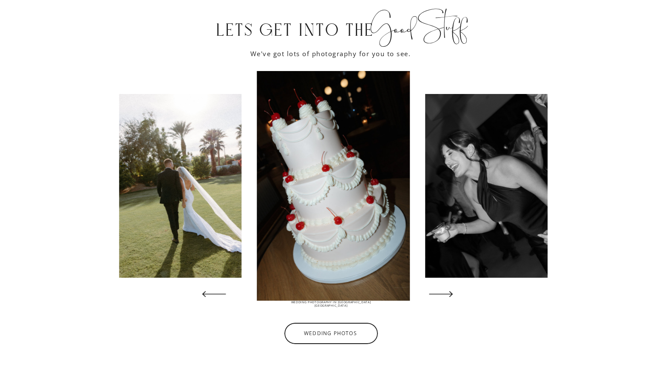
click at [448, 295] on icon at bounding box center [440, 293] width 31 height 31
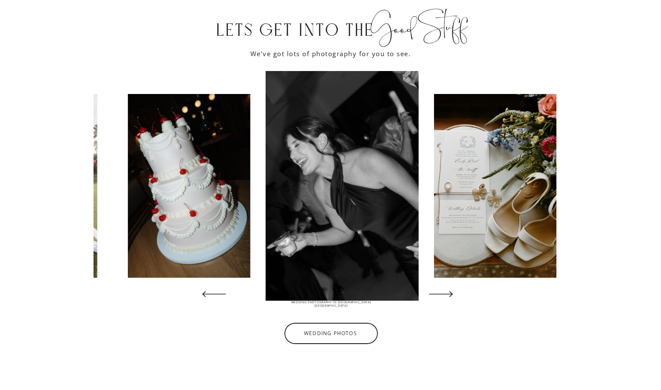
click at [448, 295] on icon at bounding box center [440, 293] width 31 height 31
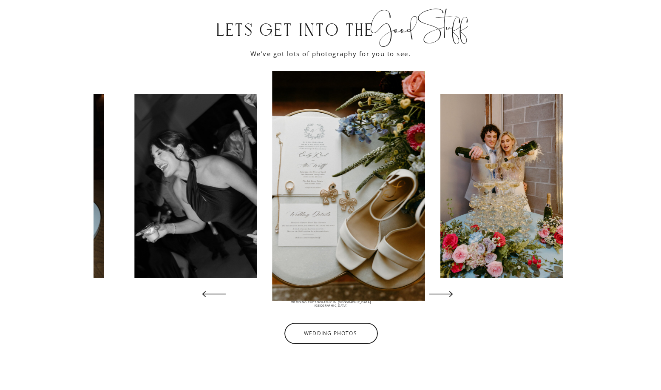
click at [448, 295] on icon at bounding box center [440, 293] width 31 height 31
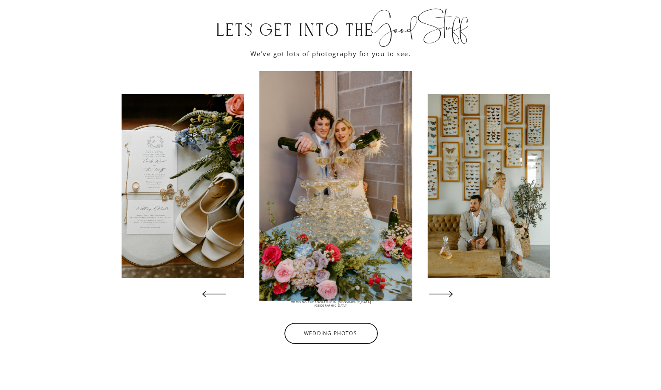
click at [448, 295] on icon at bounding box center [440, 293] width 31 height 31
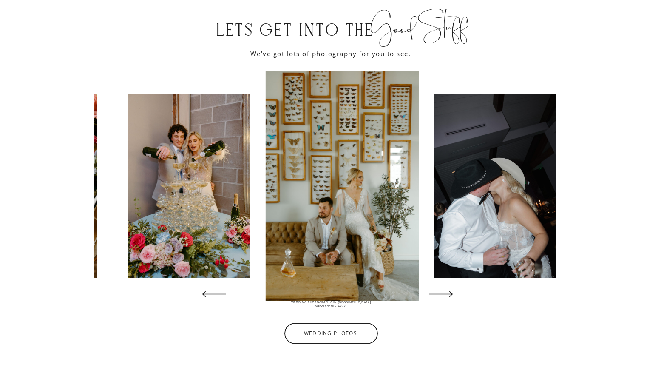
click at [448, 295] on icon at bounding box center [440, 293] width 31 height 31
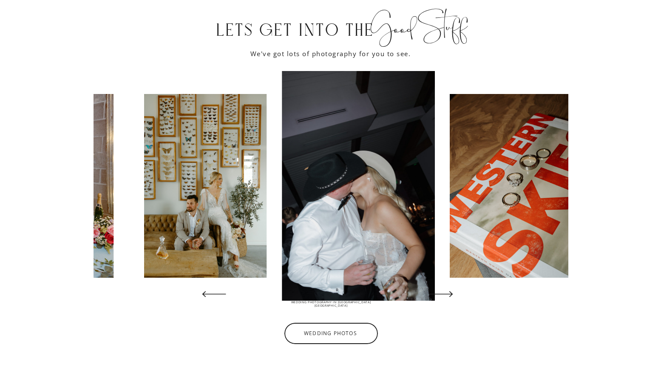
click at [448, 295] on icon at bounding box center [440, 293] width 31 height 31
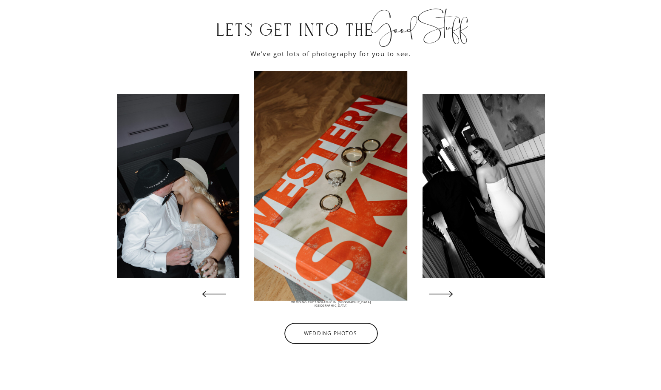
click at [448, 295] on icon at bounding box center [440, 293] width 31 height 31
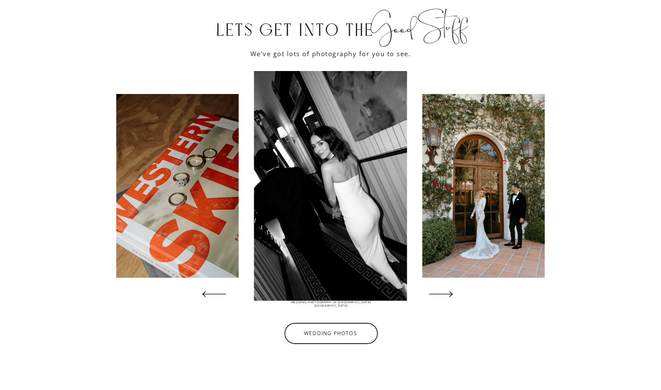
click at [448, 295] on icon at bounding box center [440, 293] width 31 height 31
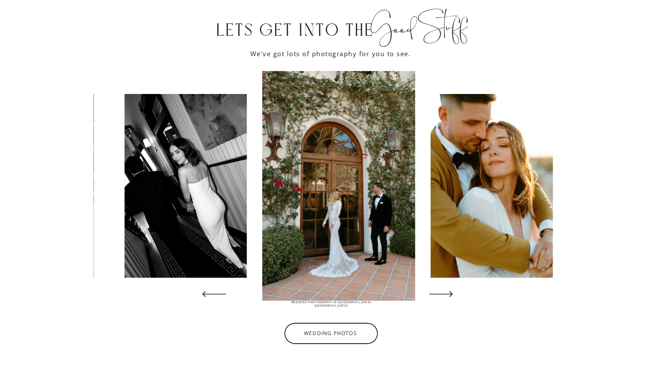
click at [448, 295] on icon at bounding box center [440, 293] width 31 height 31
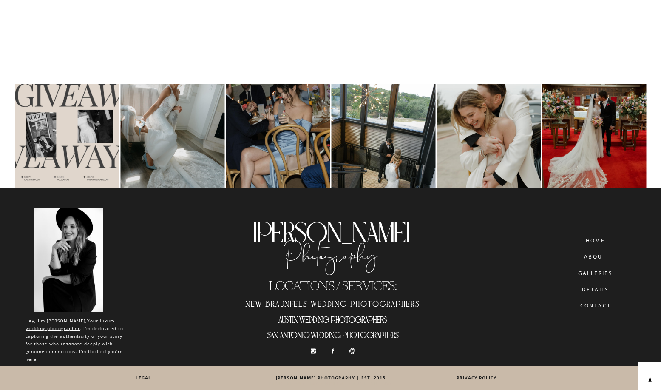
scroll to position [5264, 0]
click at [303, 303] on h2 "New Braunfels wedding photographers" at bounding box center [333, 303] width 192 height 14
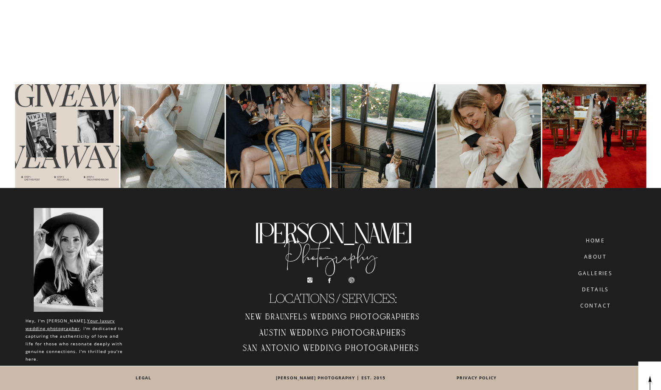
scroll to position [4427, 0]
click at [273, 345] on h2 "San Antonio Wedding Photographers" at bounding box center [331, 349] width 192 height 14
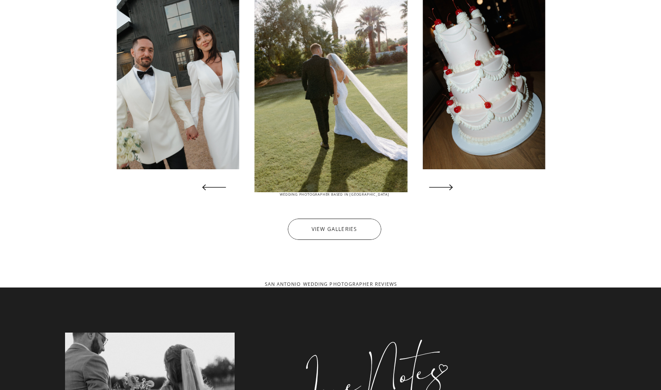
scroll to position [1688, 0]
click at [437, 191] on icon at bounding box center [440, 186] width 31 height 31
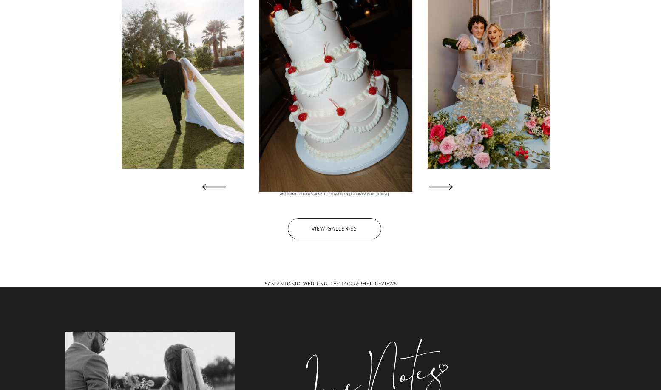
click at [437, 191] on icon at bounding box center [440, 186] width 31 height 31
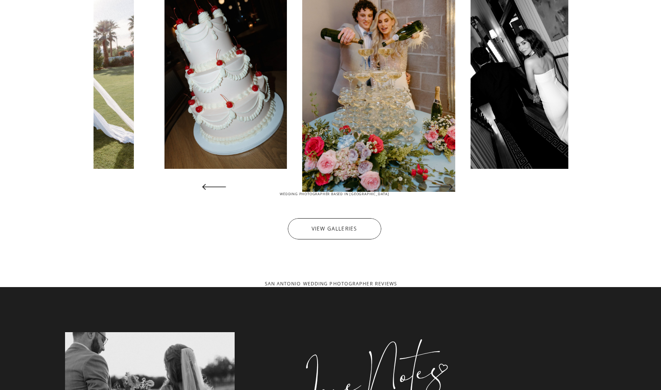
click at [437, 191] on icon at bounding box center [440, 186] width 31 height 31
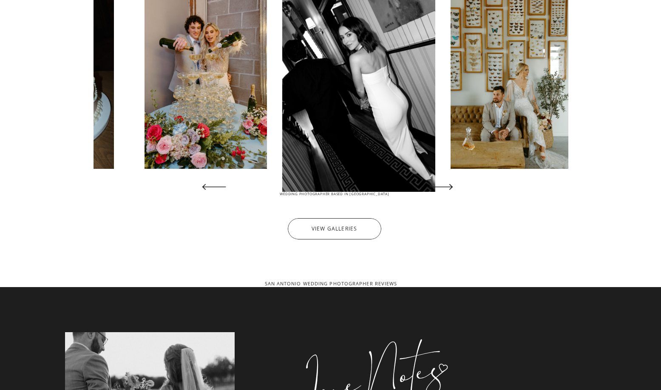
click at [437, 191] on icon at bounding box center [440, 186] width 31 height 31
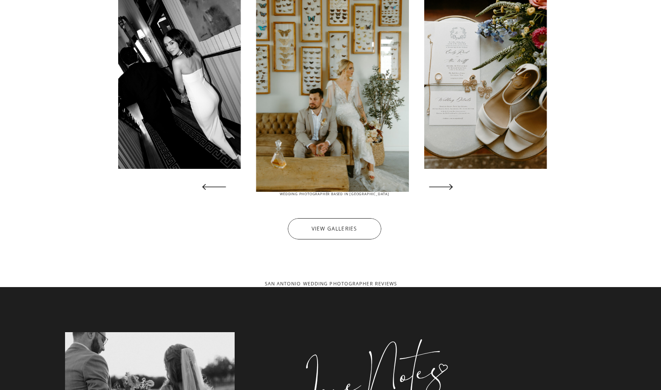
click at [437, 191] on icon at bounding box center [440, 186] width 31 height 31
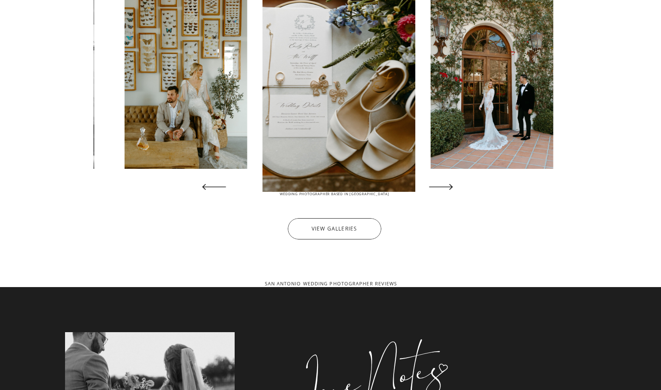
click at [437, 191] on icon at bounding box center [440, 186] width 31 height 31
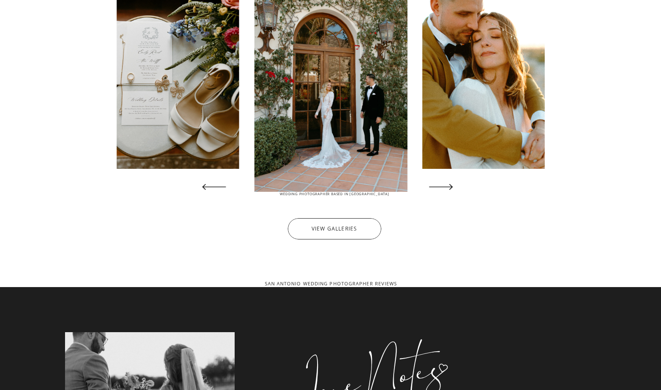
click at [218, 191] on icon at bounding box center [213, 186] width 31 height 31
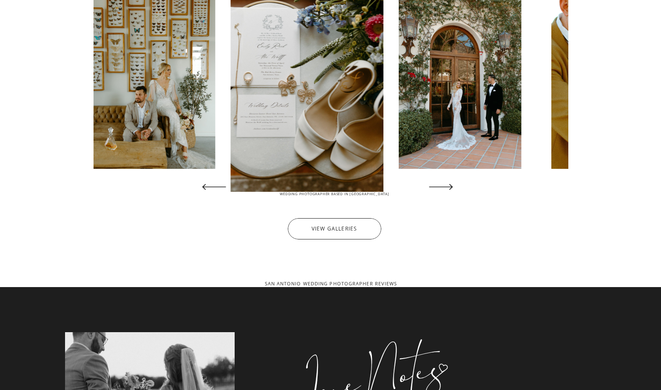
click at [218, 191] on icon at bounding box center [213, 186] width 31 height 31
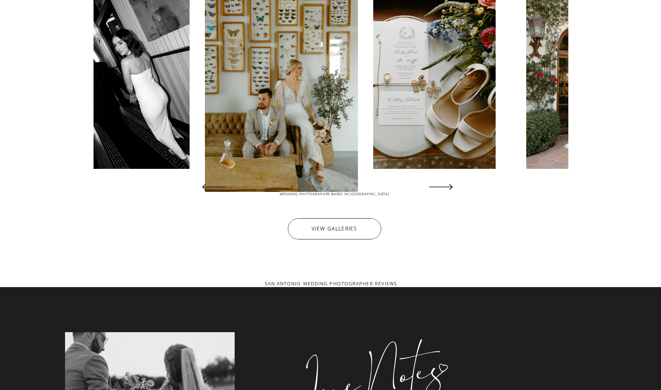
click at [218, 191] on icon at bounding box center [213, 186] width 31 height 31
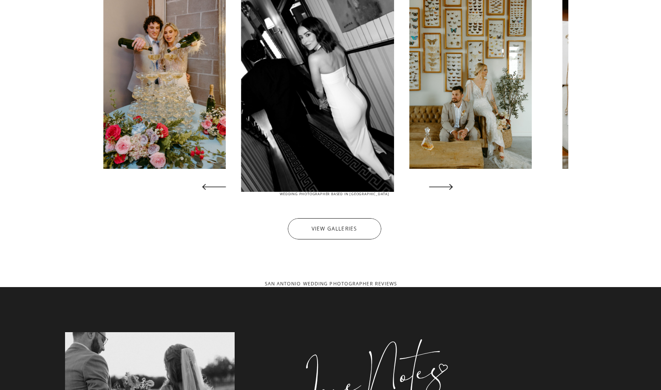
click at [218, 191] on icon at bounding box center [213, 186] width 31 height 31
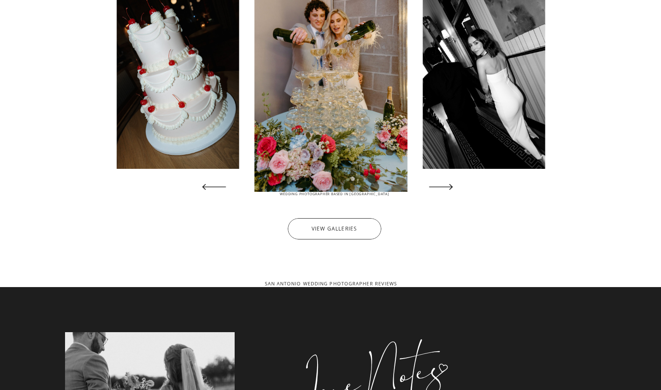
click at [444, 185] on icon at bounding box center [440, 186] width 31 height 31
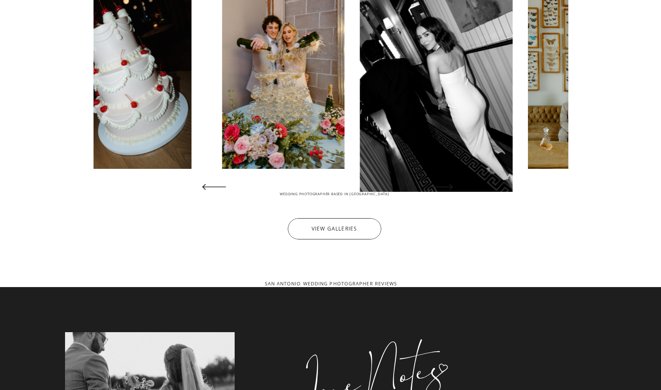
click at [444, 185] on icon at bounding box center [440, 186] width 31 height 31
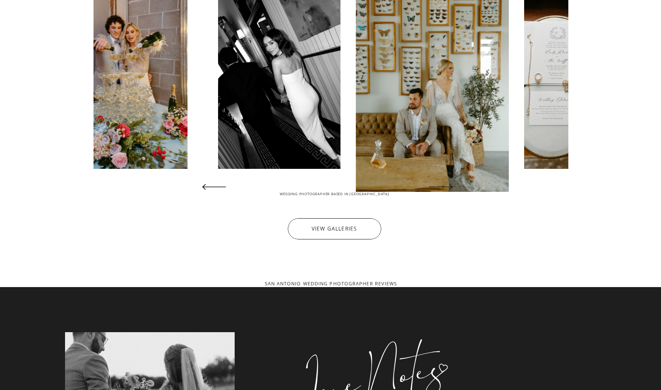
click at [444, 185] on icon at bounding box center [440, 186] width 31 height 31
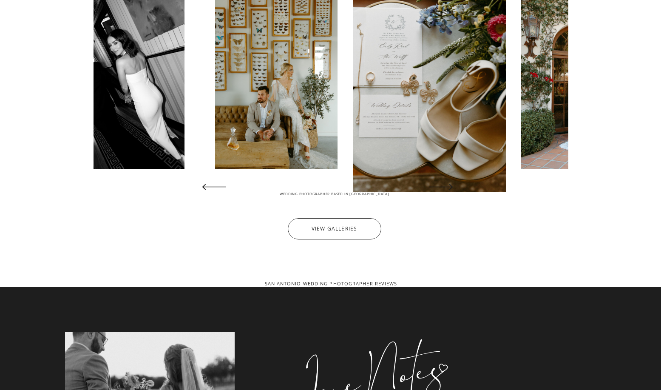
click at [444, 185] on icon at bounding box center [440, 186] width 31 height 31
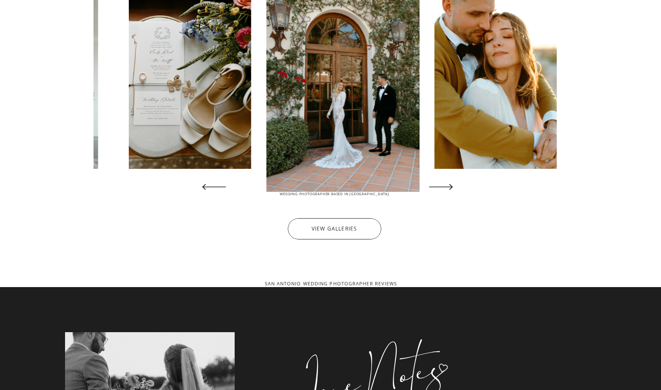
click at [444, 185] on icon at bounding box center [440, 186] width 31 height 31
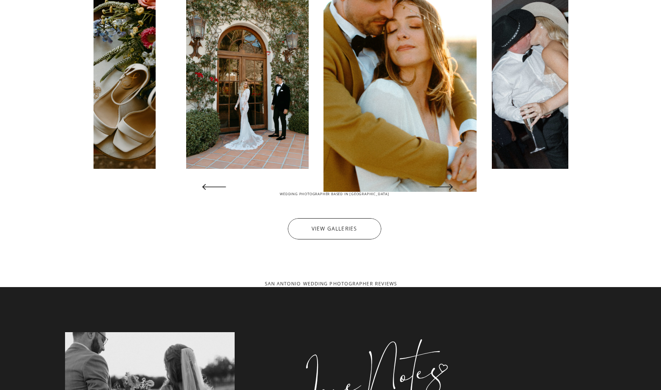
click at [444, 185] on icon at bounding box center [440, 186] width 31 height 31
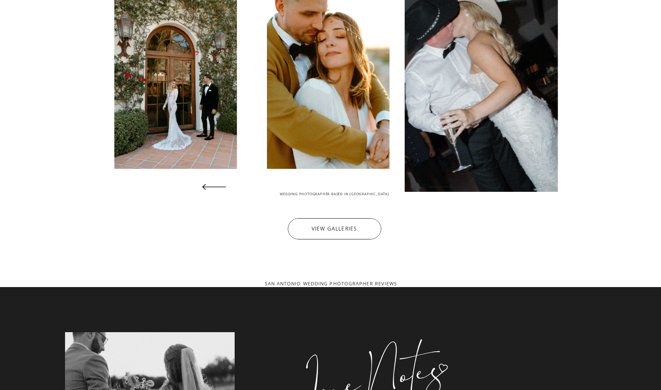
click at [444, 185] on icon at bounding box center [440, 186] width 31 height 31
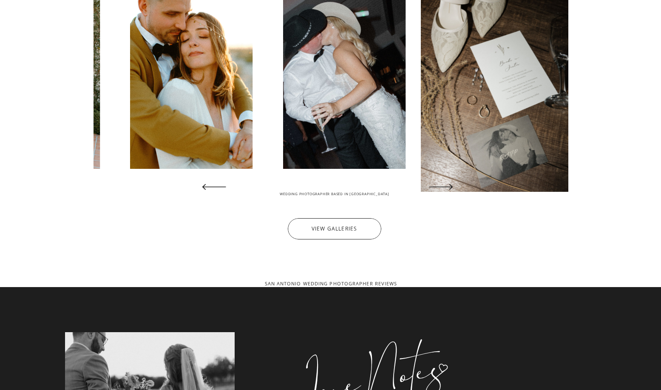
click at [444, 185] on icon at bounding box center [440, 186] width 31 height 31
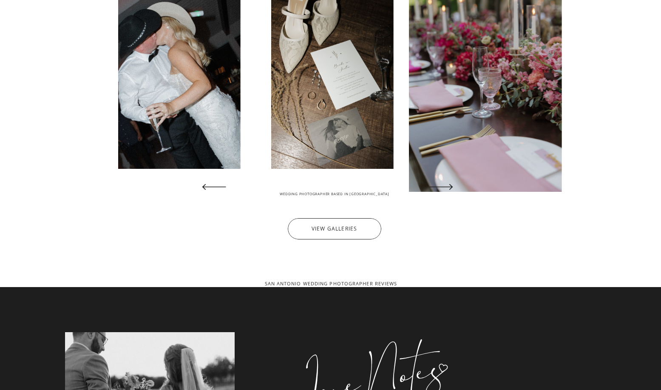
click at [444, 185] on icon at bounding box center [440, 186] width 31 height 31
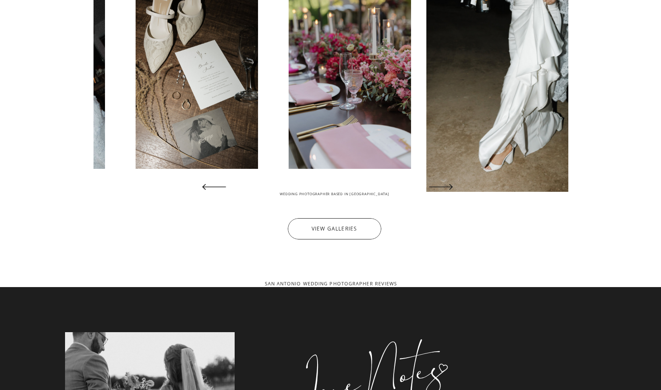
click at [444, 185] on icon at bounding box center [440, 186] width 31 height 31
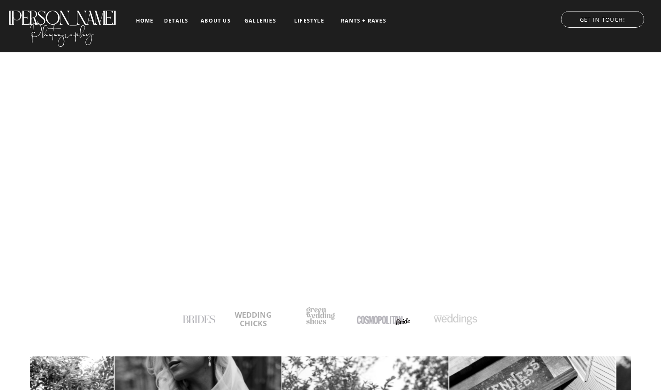
scroll to position [0, 0]
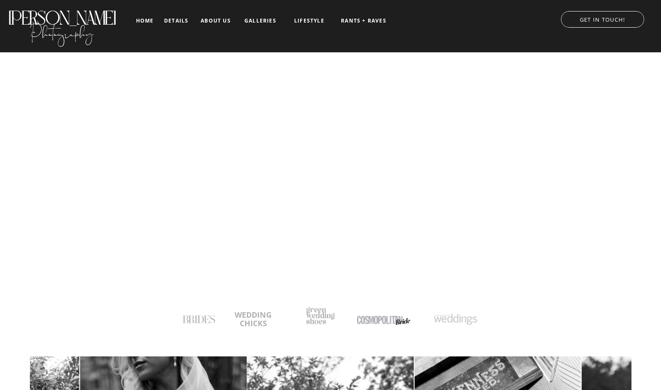
click at [271, 18] on nav "galleries" at bounding box center [260, 21] width 35 height 6
